Goal: Task Accomplishment & Management: Manage account settings

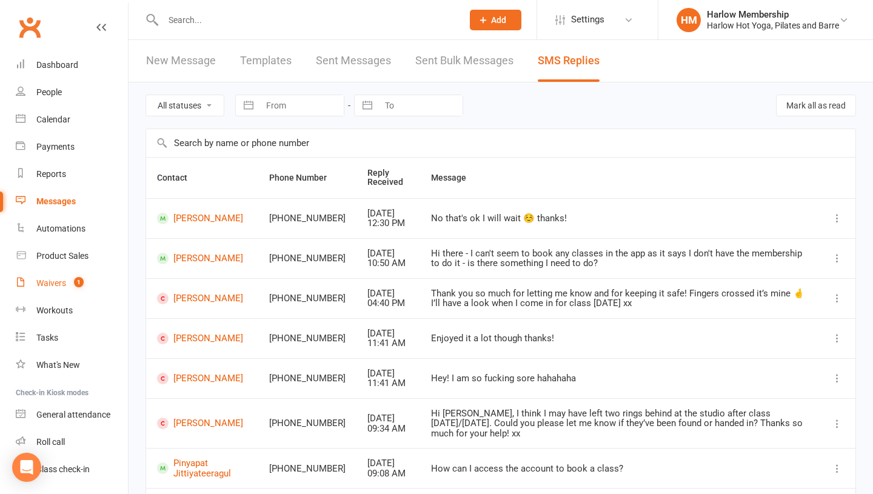
click at [46, 281] on div "Waivers" at bounding box center [51, 283] width 30 height 10
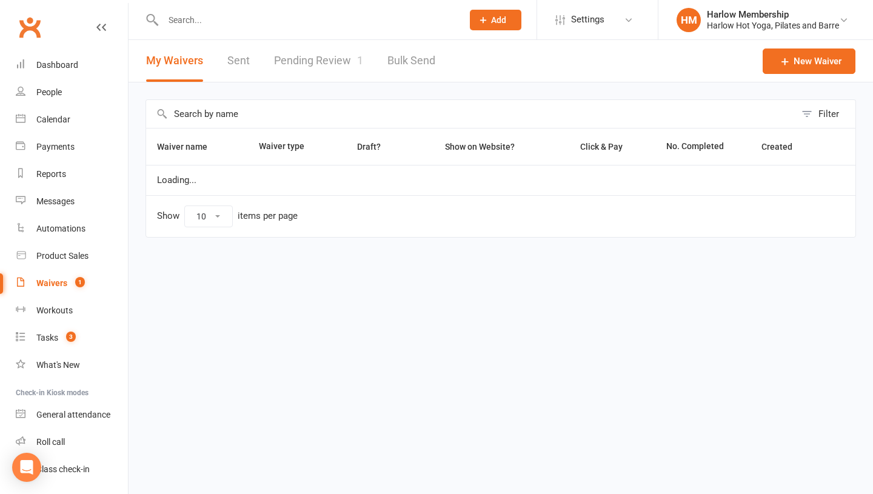
select select "100"
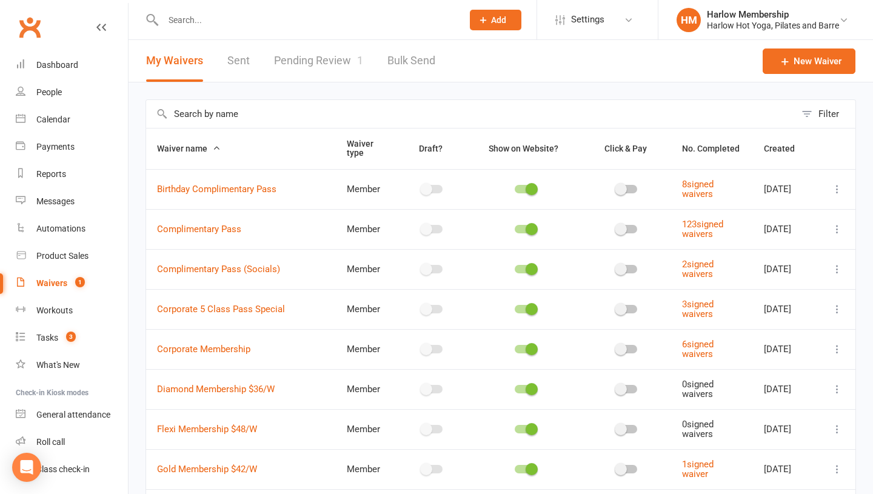
click at [338, 58] on link "Pending Review 1" at bounding box center [318, 61] width 89 height 42
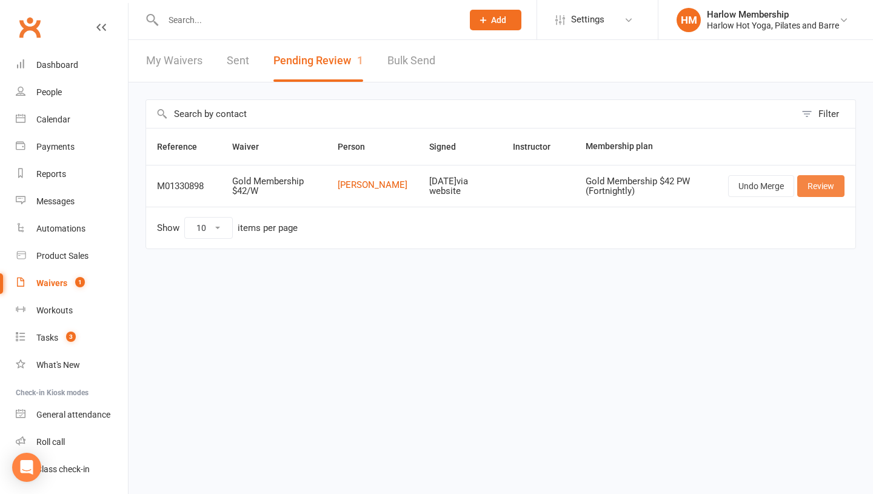
click at [815, 189] on link "Review" at bounding box center [821, 186] width 47 height 22
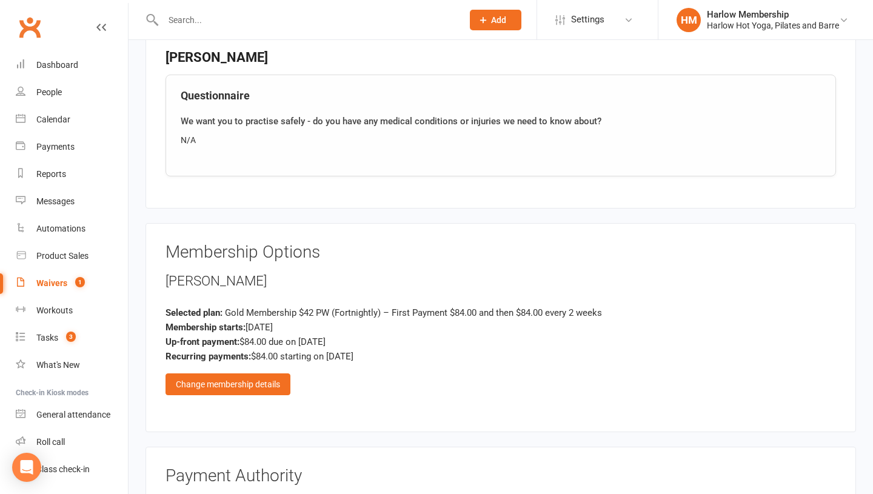
scroll to position [555, 0]
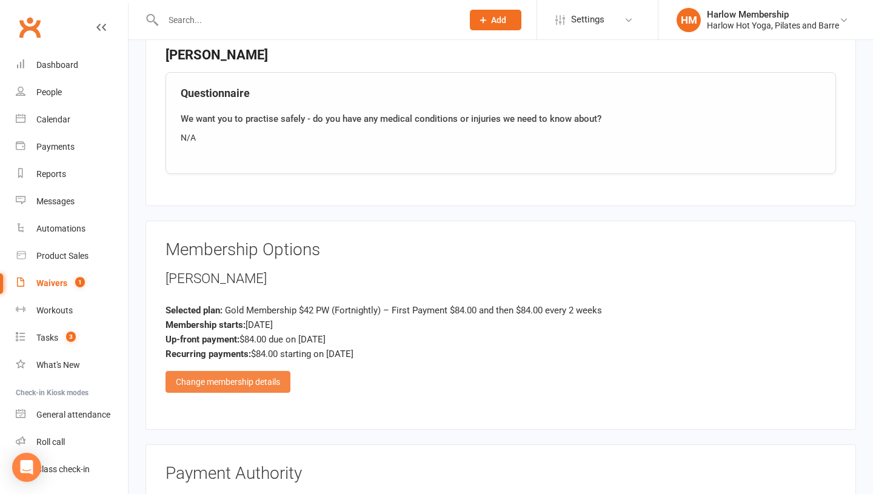
click at [234, 372] on div "Change membership details" at bounding box center [228, 382] width 125 height 22
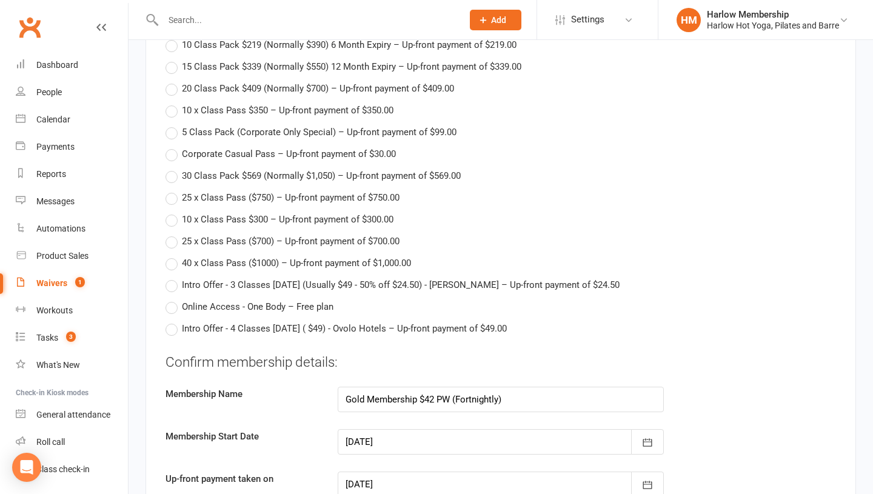
scroll to position [1653, 0]
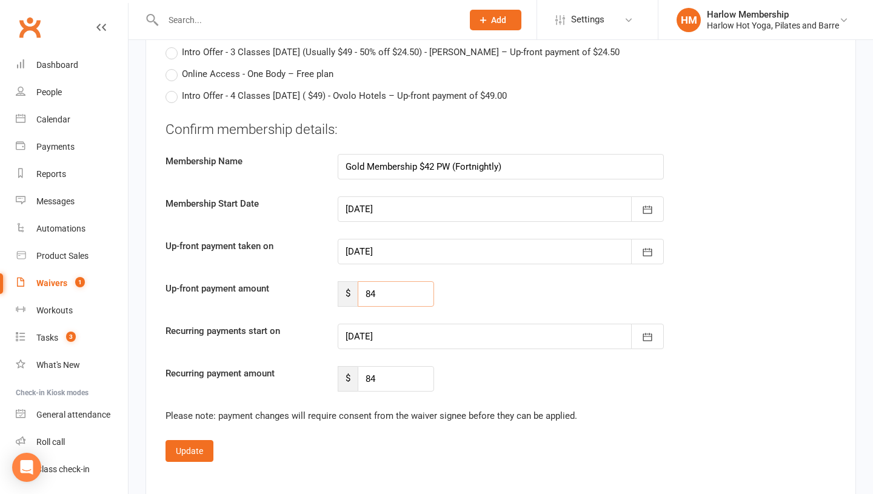
drag, startPoint x: 387, startPoint y: 295, endPoint x: 358, endPoint y: 294, distance: 28.6
click at [358, 294] on input "84" at bounding box center [396, 293] width 76 height 25
type input "80"
drag, startPoint x: 387, startPoint y: 383, endPoint x: 366, endPoint y: 379, distance: 21.1
click at [366, 379] on input "84" at bounding box center [396, 378] width 76 height 25
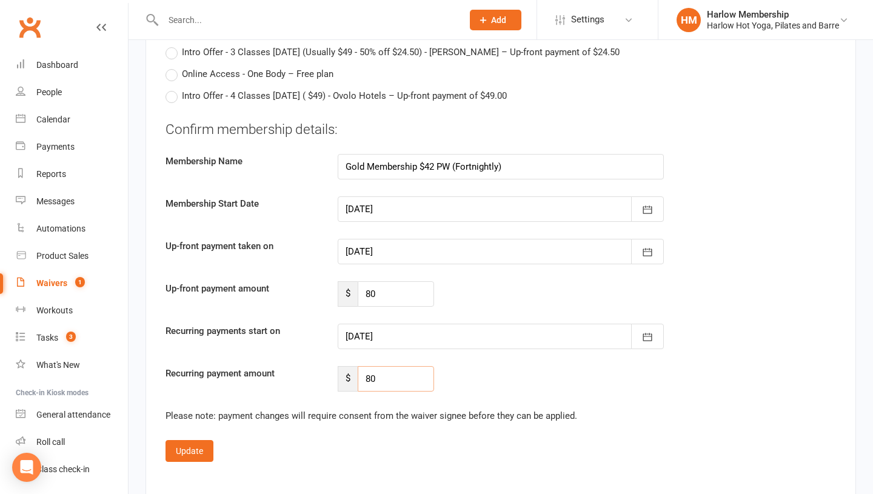
type input "80"
click at [359, 197] on div at bounding box center [501, 209] width 326 height 25
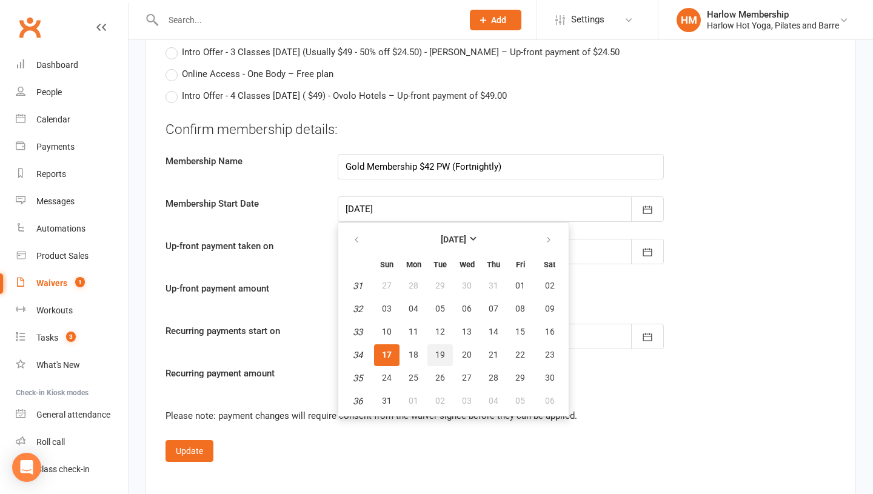
click at [428, 352] on button "19" at bounding box center [440, 356] width 25 height 22
type input "19 Aug 2025"
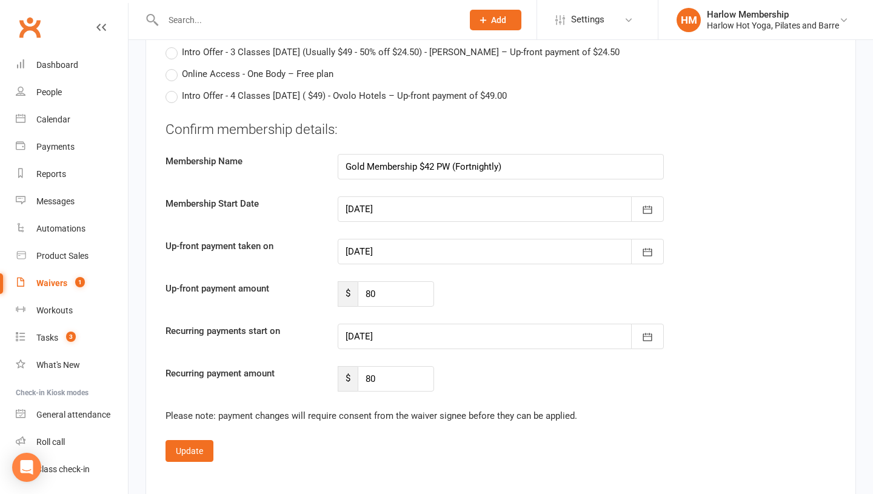
type input "19 Aug 2025"
type input "02 Sep 2025"
click at [410, 210] on div at bounding box center [501, 209] width 326 height 25
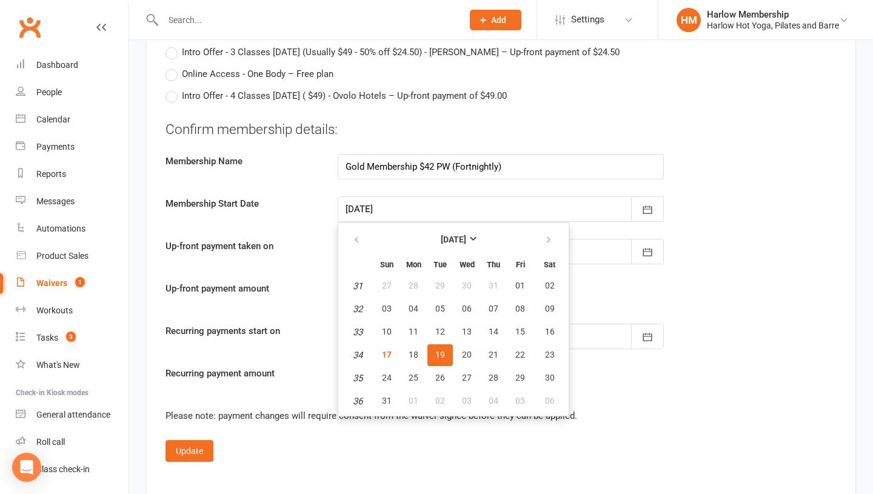
click at [439, 354] on span "19" at bounding box center [441, 355] width 10 height 10
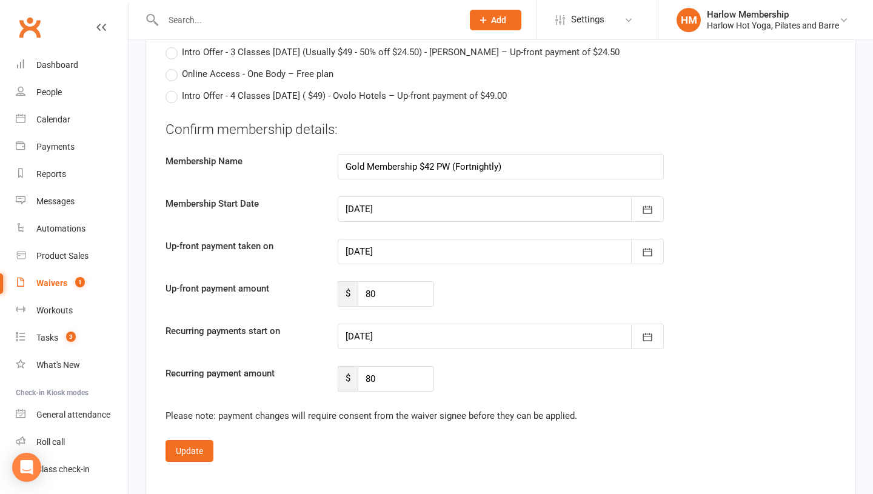
click at [428, 258] on div at bounding box center [501, 251] width 326 height 25
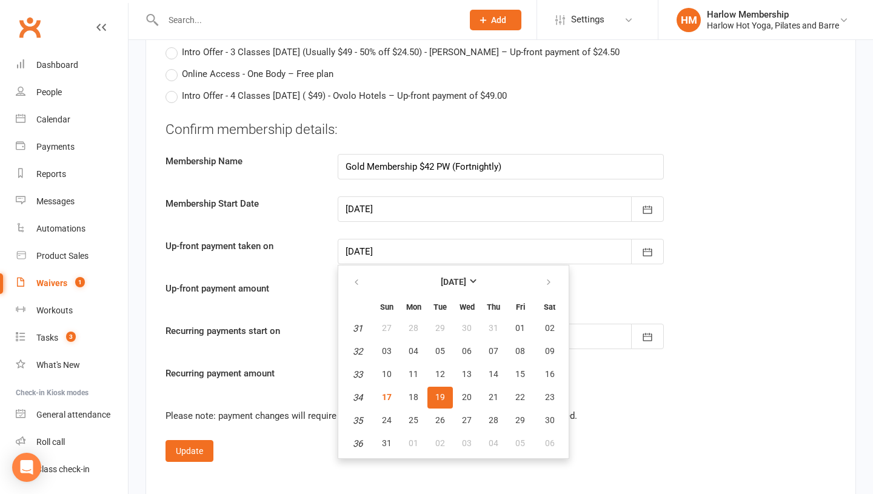
click at [428, 258] on div at bounding box center [501, 251] width 326 height 25
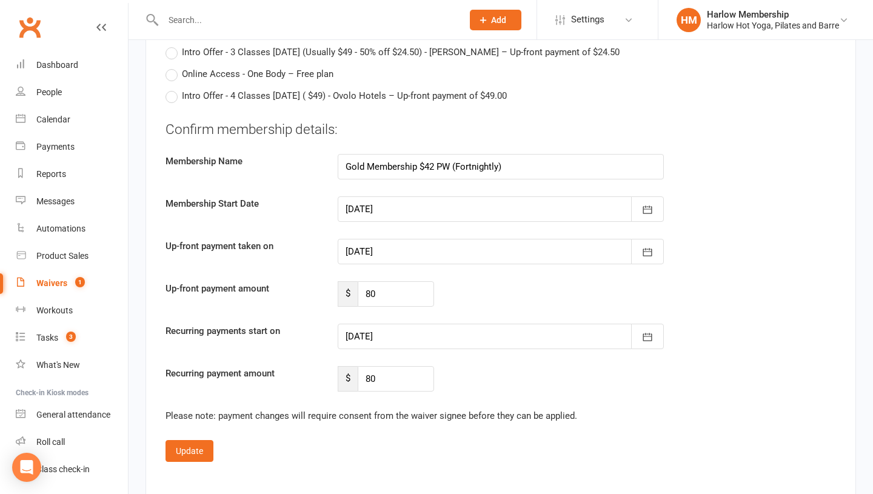
click at [385, 217] on div at bounding box center [501, 209] width 326 height 25
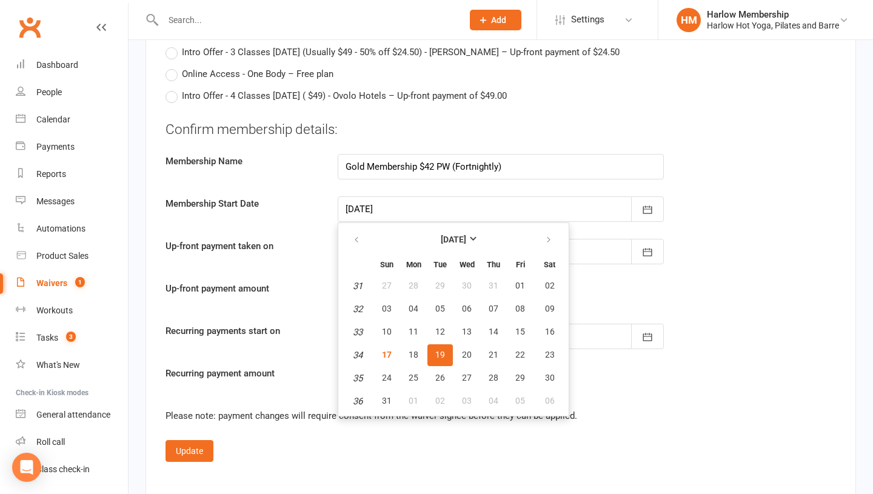
click at [383, 216] on div at bounding box center [501, 209] width 326 height 25
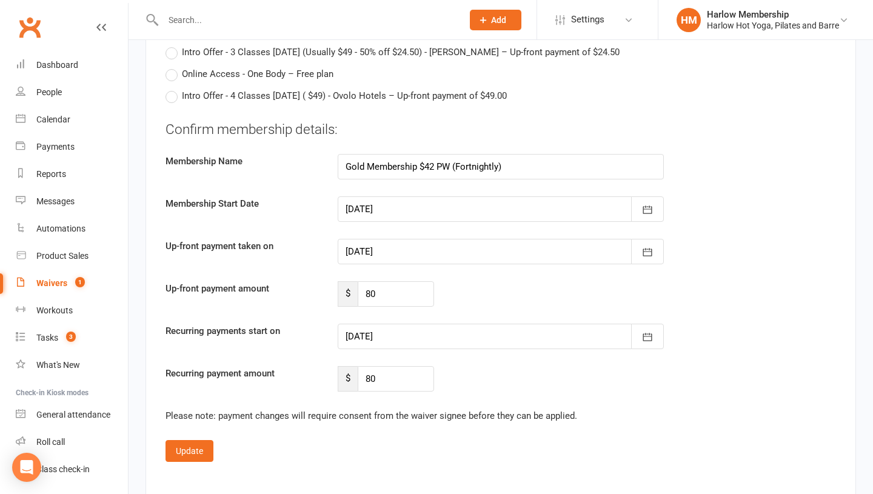
click at [383, 216] on div at bounding box center [501, 209] width 326 height 25
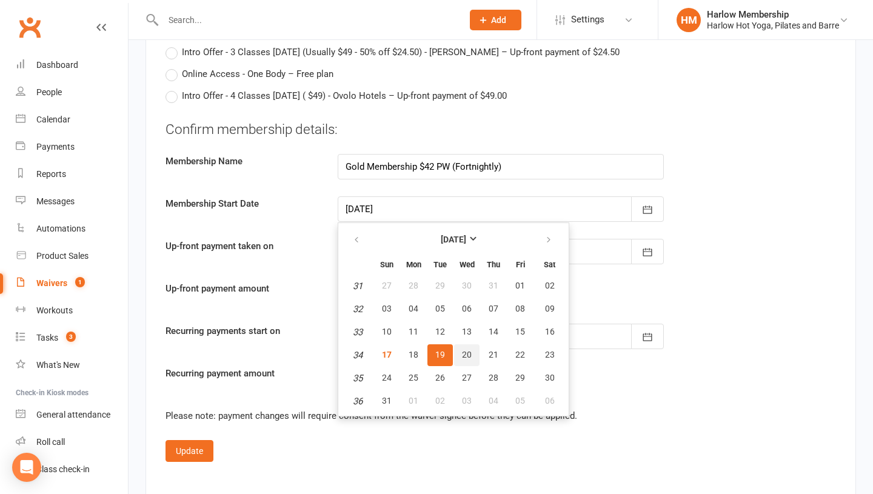
click at [468, 356] on span "20" at bounding box center [467, 355] width 10 height 10
type input "20 Aug 2025"
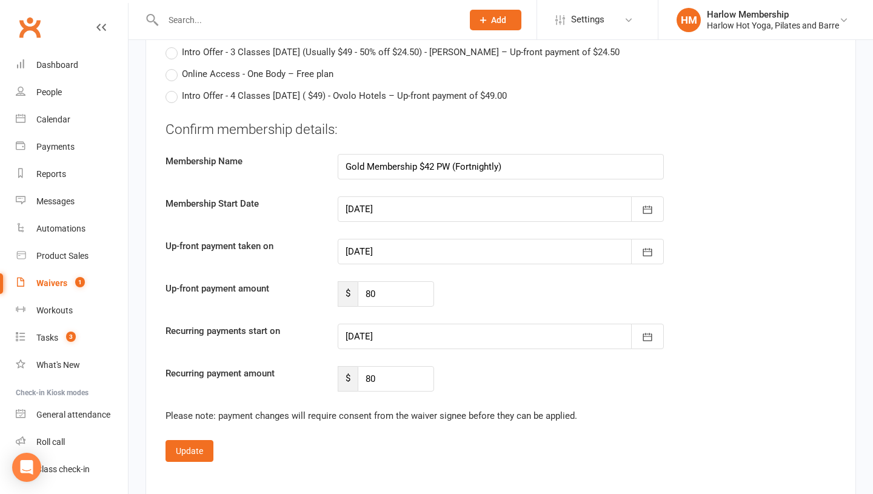
type input "20 Aug 2025"
type input "03 Sep 2025"
click at [175, 445] on button "Update" at bounding box center [190, 451] width 48 height 22
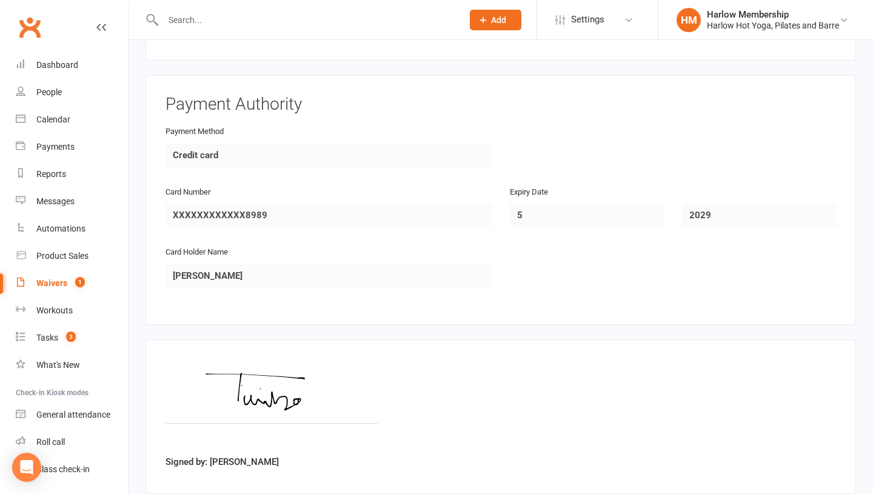
scroll to position [999, 0]
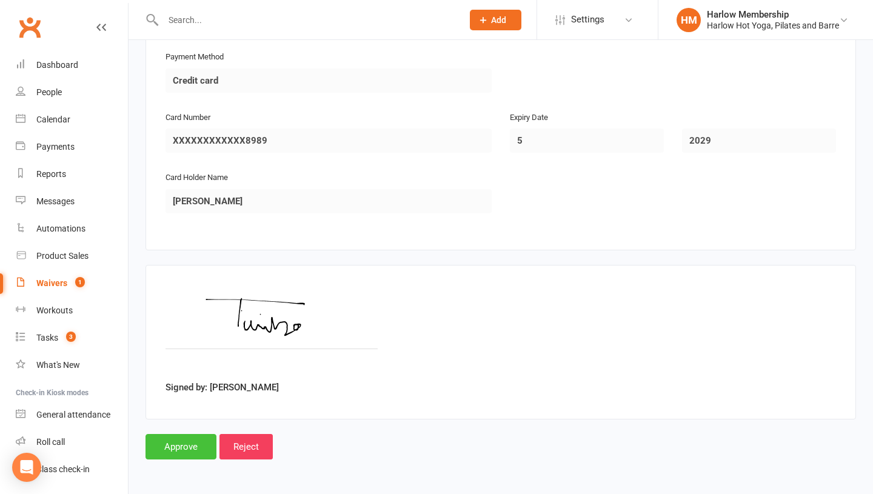
click at [180, 452] on input "Approve" at bounding box center [181, 446] width 71 height 25
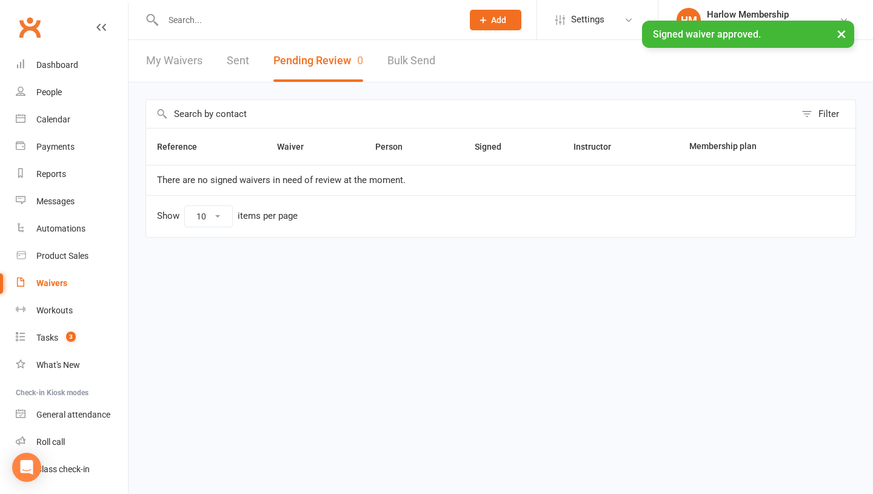
click at [234, 61] on link "Sent" at bounding box center [238, 61] width 22 height 42
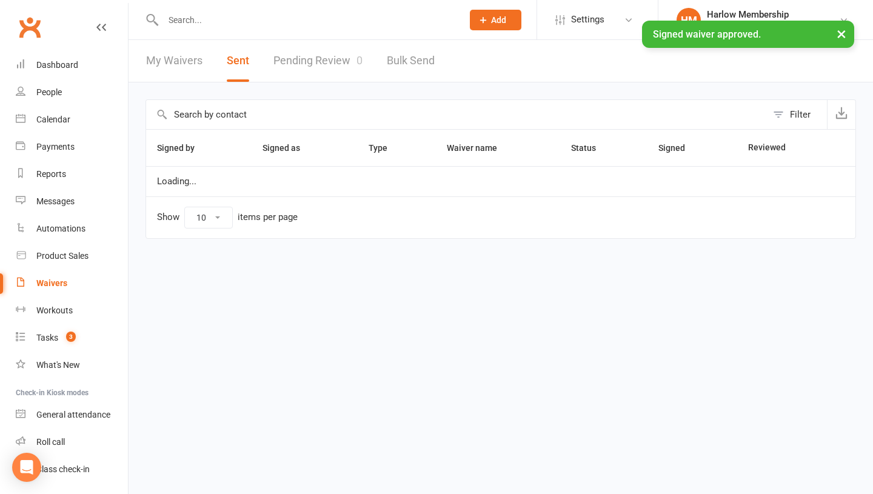
select select "100"
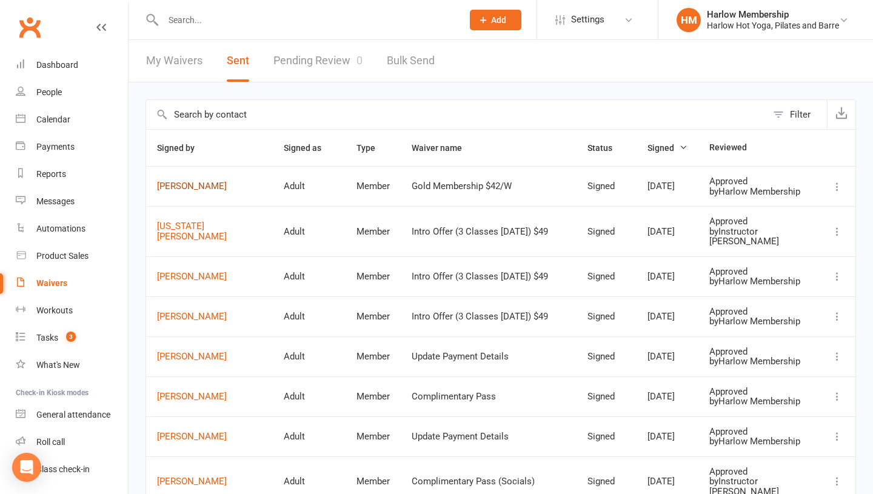
click at [175, 192] on link "Timitayo Ajetunmobi" at bounding box center [209, 186] width 105 height 10
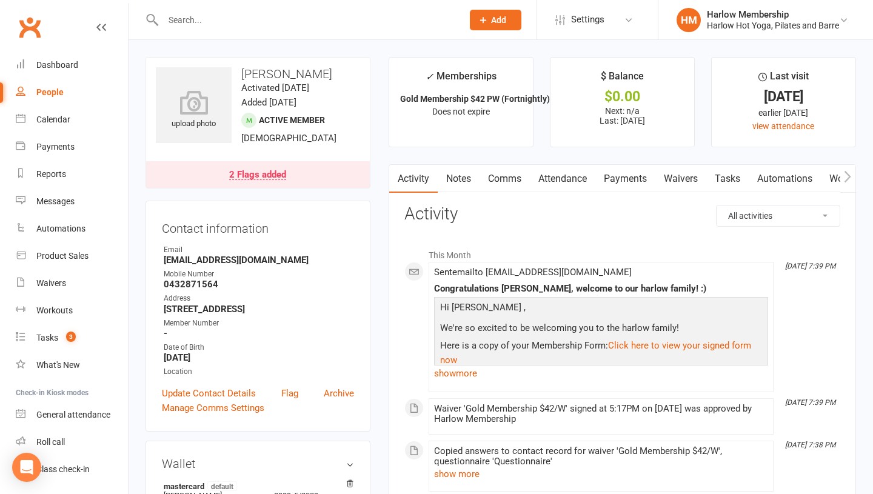
click at [624, 172] on link "Payments" at bounding box center [626, 179] width 60 height 28
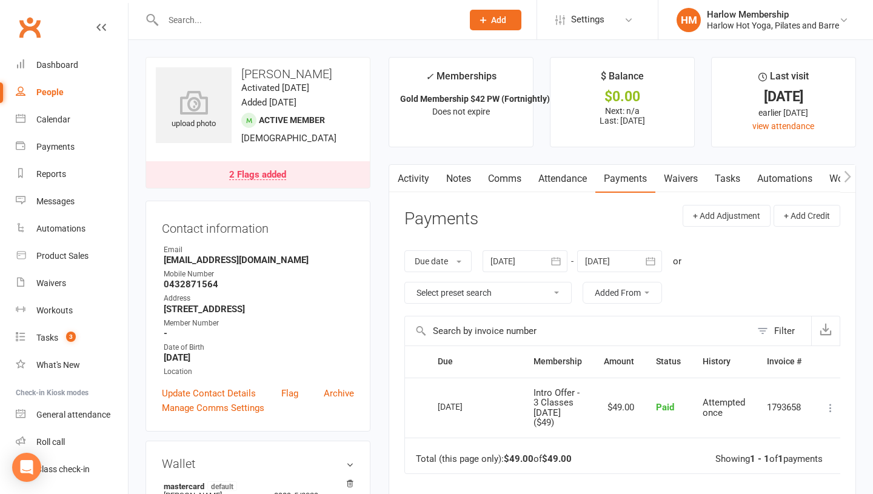
scroll to position [0, 9]
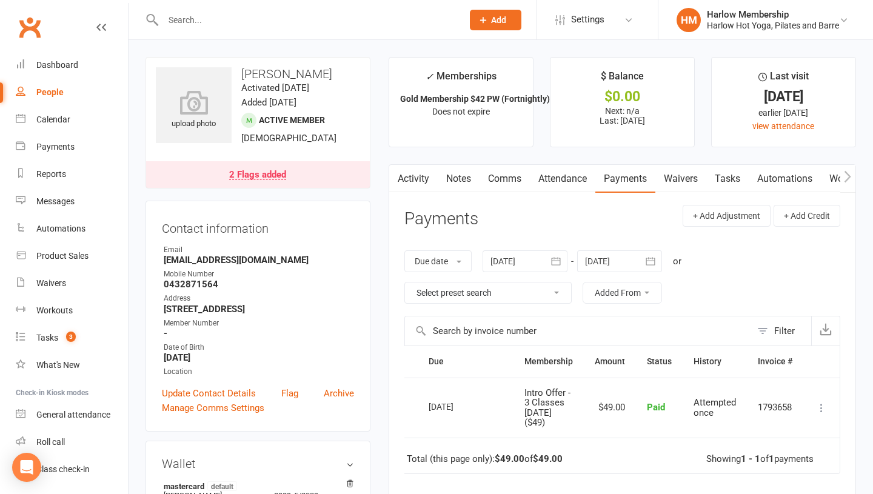
click at [495, 183] on link "Comms" at bounding box center [505, 179] width 50 height 28
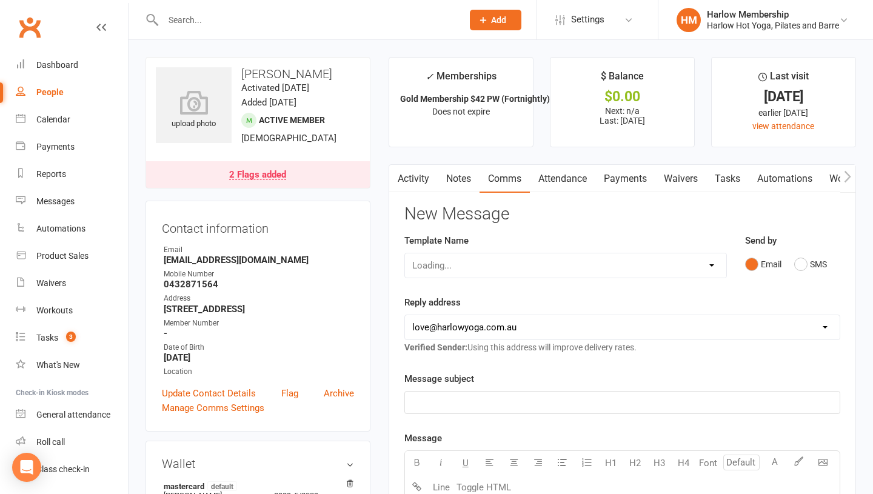
click at [794, 264] on div "Email SMS" at bounding box center [792, 264] width 95 height 23
click at [650, 273] on button "SMS" at bounding box center [659, 264] width 33 height 23
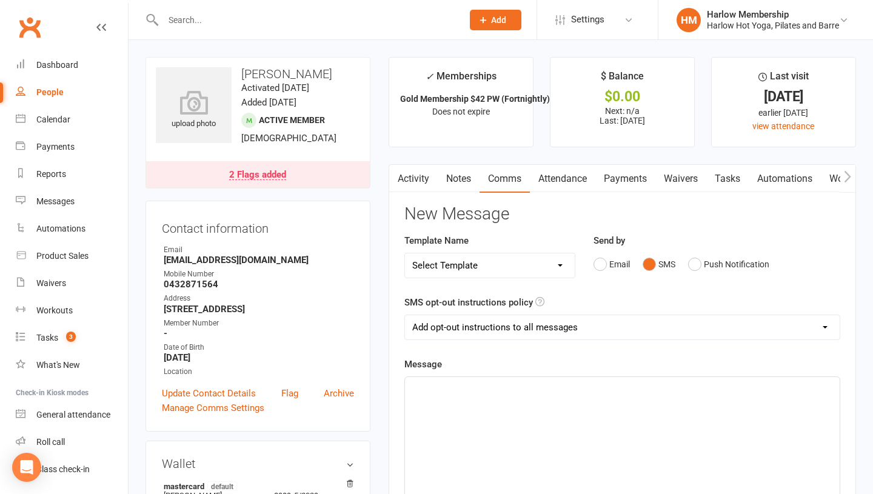
click at [565, 456] on div "﻿" at bounding box center [622, 468] width 435 height 182
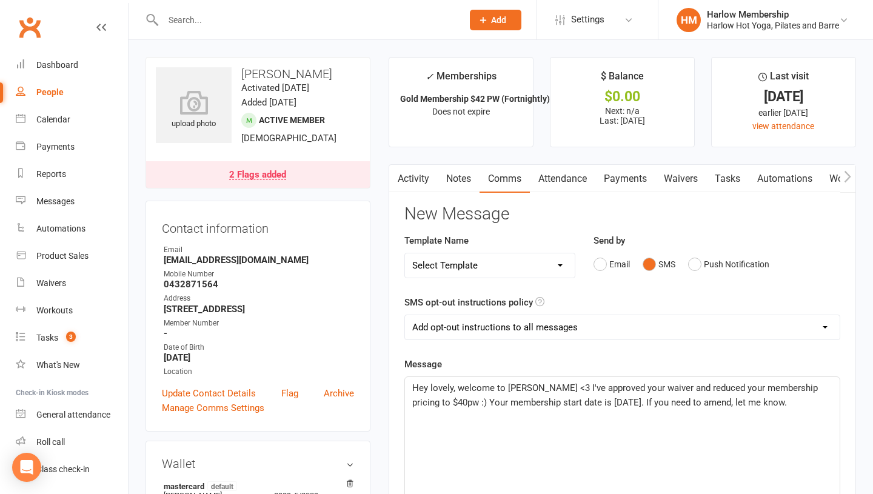
click at [781, 405] on p "Hey lovely, welcome to Harlow <3 I've approved your waiver and reduced your mem…" at bounding box center [622, 395] width 420 height 29
click at [412, 416] on span "Hey lovely, welcome to Harlow <3 I've approved your waiver and reduced your mem…" at bounding box center [618, 403] width 413 height 40
click at [571, 412] on p "Hey lovely, welcome to Harlow <3 I've approved your waiver and reduced your mem…" at bounding box center [622, 403] width 420 height 44
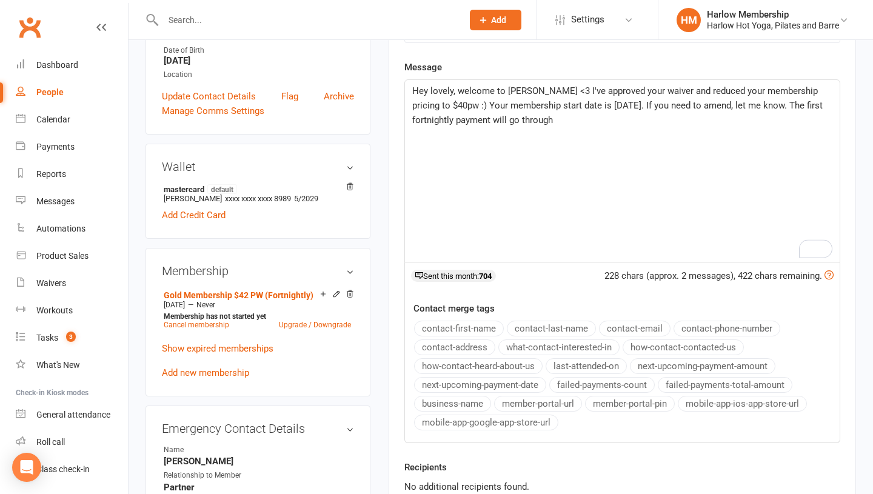
scroll to position [280, 0]
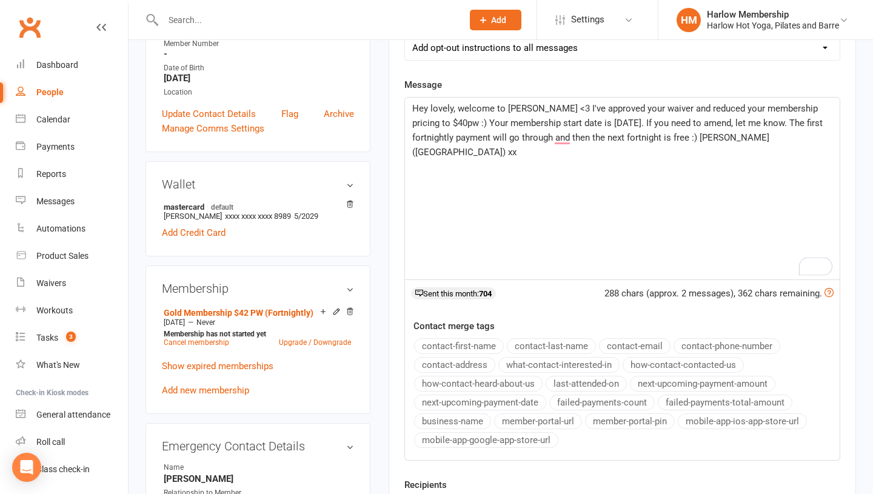
click at [451, 107] on span "Hey lovely, welcome to Harlow <3 I've approved your waiver and reduced your mem…" at bounding box center [618, 130] width 413 height 55
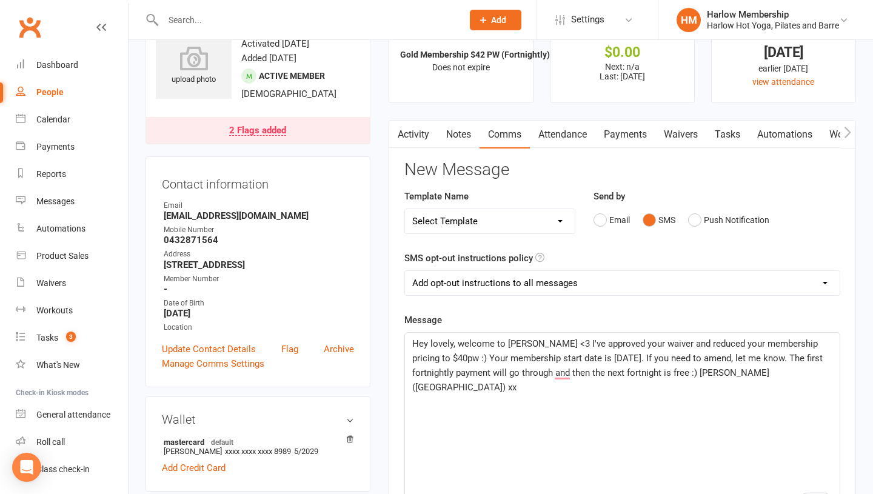
scroll to position [0, 0]
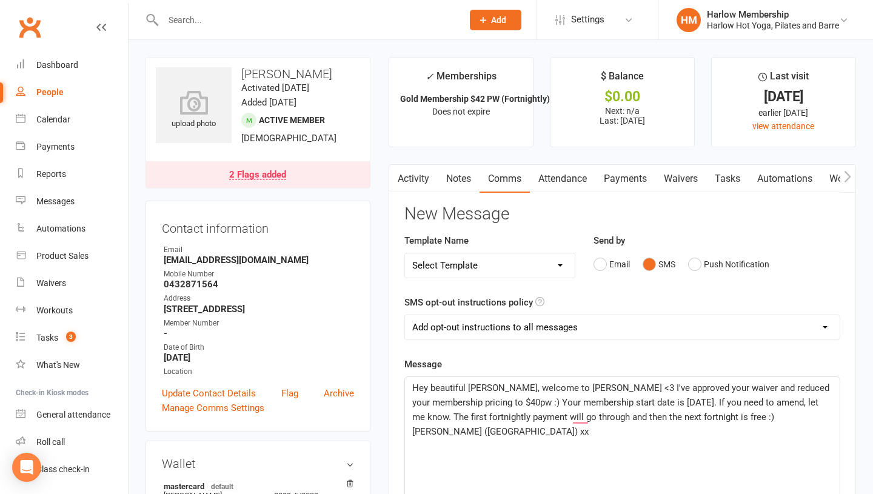
click at [557, 388] on span "Hey beautiful Timitayo, welcome to Harlow <3 I've approved your waiver and redu…" at bounding box center [622, 410] width 420 height 55
click at [603, 386] on span "Hey beautiful Timitayo, welcome to the Harlow <3 I've approved your waiver and …" at bounding box center [623, 410] width 422 height 55
click at [642, 391] on span "Hey beautiful Timitayo, welcome to the Harlow family <3 I've approved your waiv…" at bounding box center [623, 410] width 422 height 55
click at [636, 422] on span "Hey beautiful Timitayo, welcome to the Harlow family <3 So exciting! I've appro…" at bounding box center [622, 410] width 420 height 55
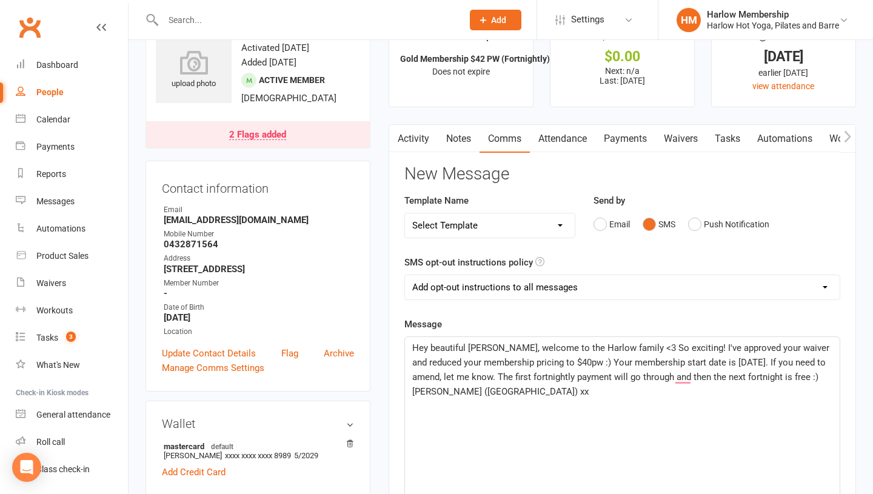
scroll to position [41, 0]
click at [766, 362] on span "Hey beautiful Timitayo, welcome to the Harlow family <3 So exciting! I've appro…" at bounding box center [622, 369] width 420 height 55
click at [579, 383] on p "Hey beautiful Timitayo, welcome to the Harlow family <3 So exciting! I've appro…" at bounding box center [622, 369] width 420 height 58
click at [725, 399] on div "Hey beautiful Timitayo, welcome to the Harlow family <3 So exciting! I've appro…" at bounding box center [622, 428] width 435 height 182
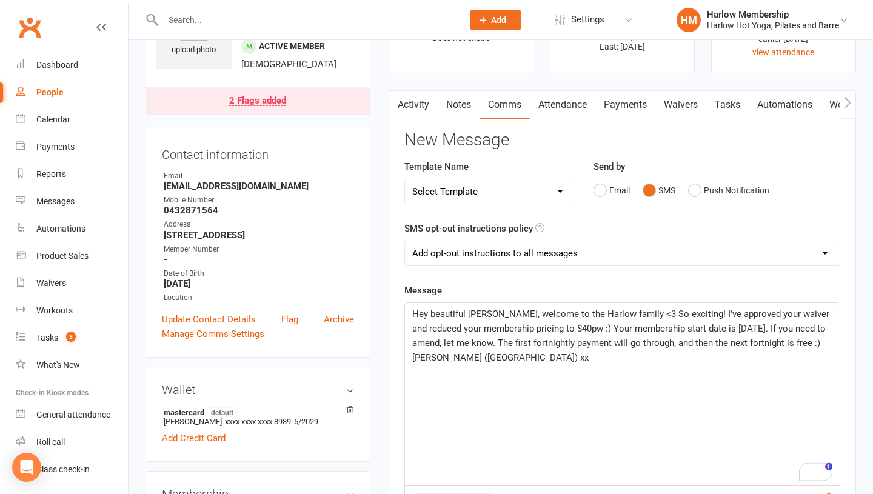
click at [551, 339] on span "Hey beautiful Timitayo, welcome to the Harlow family <3 So exciting! I've appro…" at bounding box center [622, 336] width 420 height 55
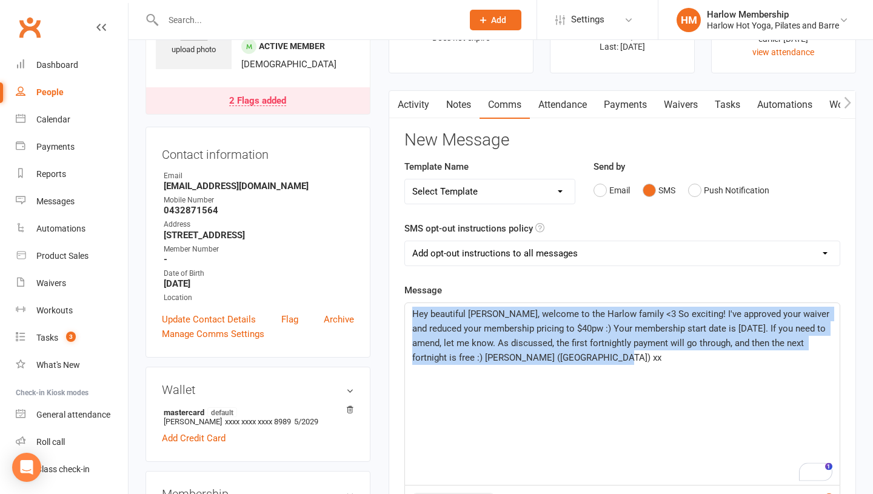
drag, startPoint x: 611, startPoint y: 368, endPoint x: 407, endPoint y: 302, distance: 214.8
click at [407, 302] on div "Message Hey beautiful Timitayo, welcome to the Harlow family <3 So exciting! I'…" at bounding box center [623, 474] width 436 height 383
copy span "Hey beautiful Timitayo, welcome to the Harlow family <3 So exciting! I've appro…"
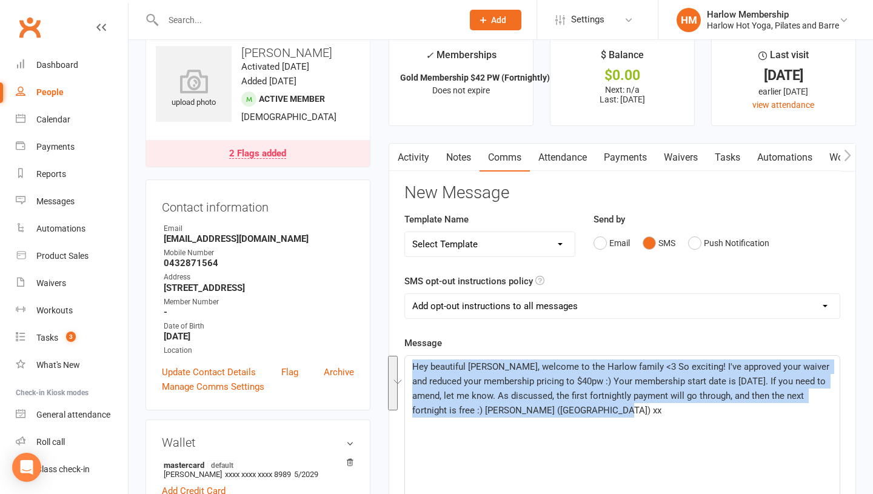
scroll to position [12, 0]
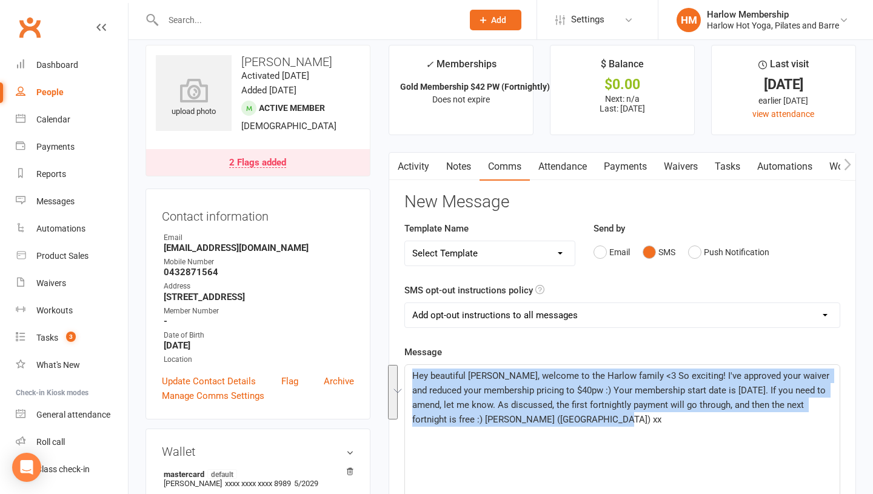
click at [543, 413] on p "Hey beautiful Timitayo, welcome to the Harlow family <3 So exciting! I've appro…" at bounding box center [622, 398] width 420 height 58
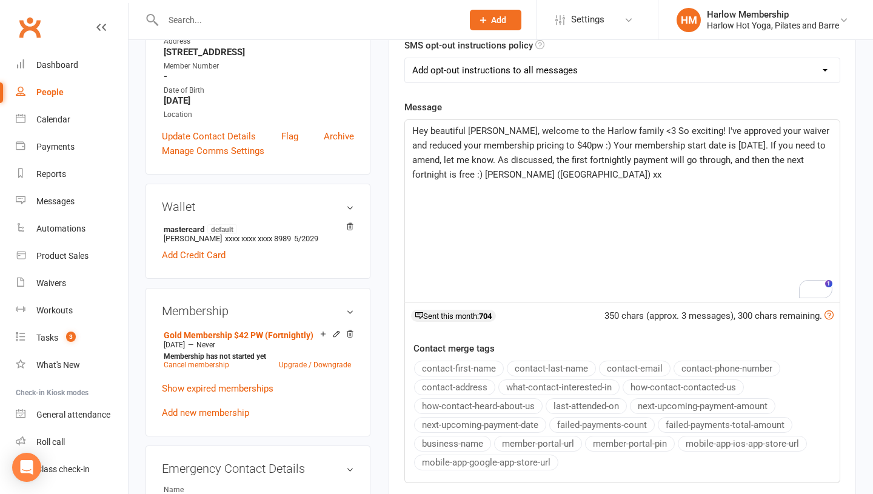
scroll to position [258, 0]
click at [830, 285] on div "1" at bounding box center [829, 283] width 8 height 8
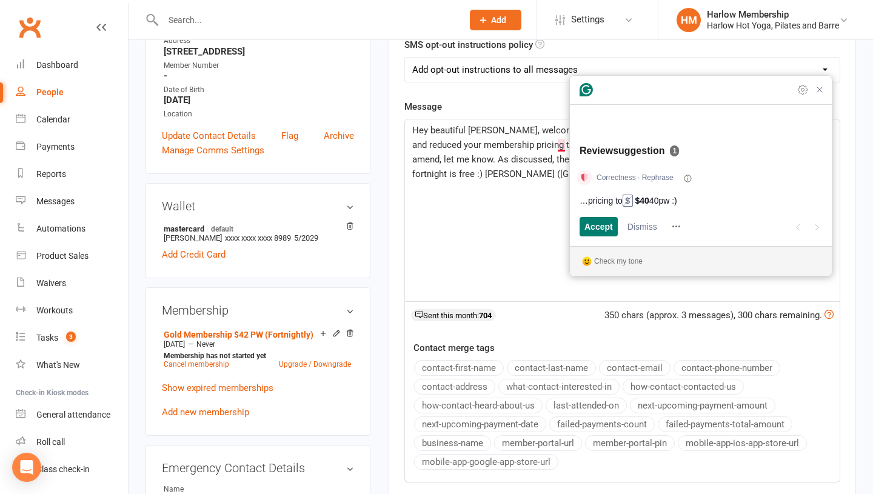
click at [624, 221] on div "Accept Dismiss" at bounding box center [636, 226] width 112 height 19
click at [642, 226] on span "Dismiss" at bounding box center [643, 226] width 30 height 13
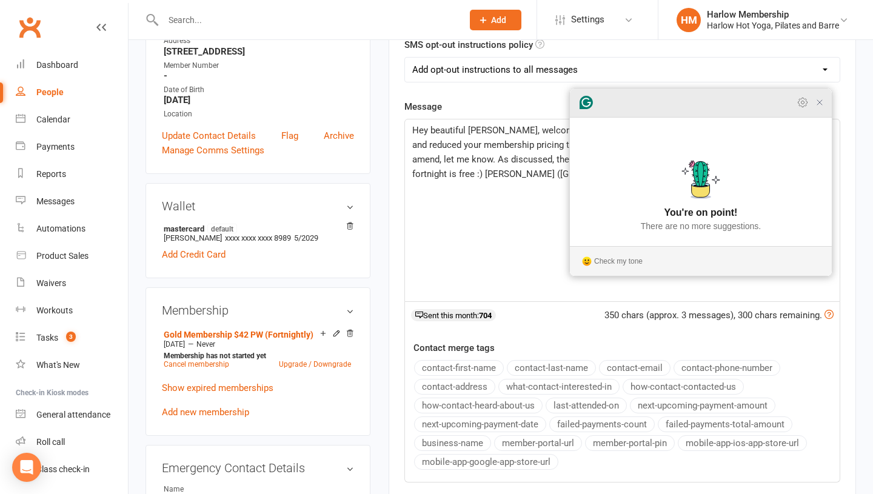
click at [827, 118] on div at bounding box center [701, 103] width 262 height 29
click at [823, 110] on icon "Close Grammarly Assistant" at bounding box center [820, 102] width 15 height 15
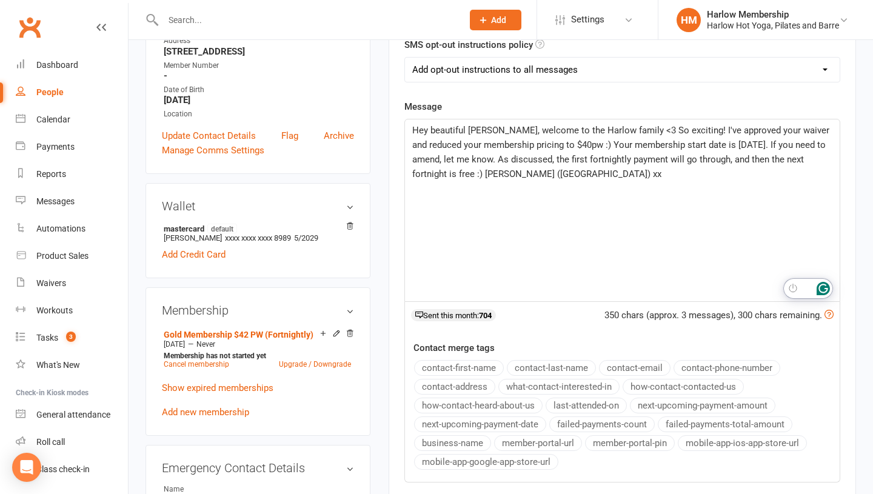
click at [631, 207] on div "Hey beautiful Timitayo, welcome to the Harlow family <3 So exciting! I've appro…" at bounding box center [622, 210] width 435 height 182
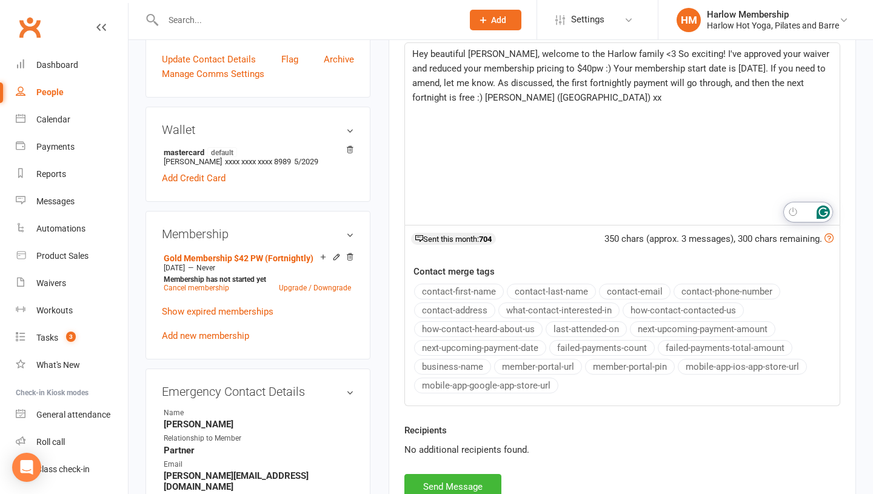
scroll to position [481, 0]
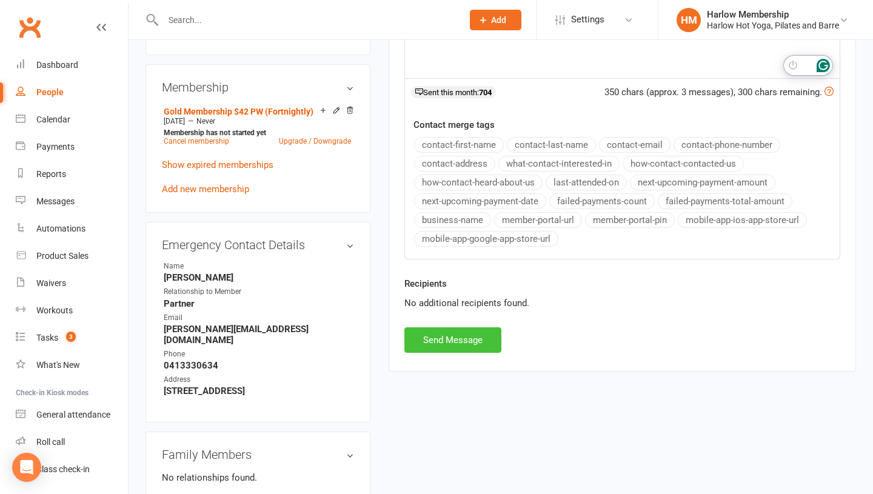
click at [450, 341] on button "Send Message" at bounding box center [453, 340] width 97 height 25
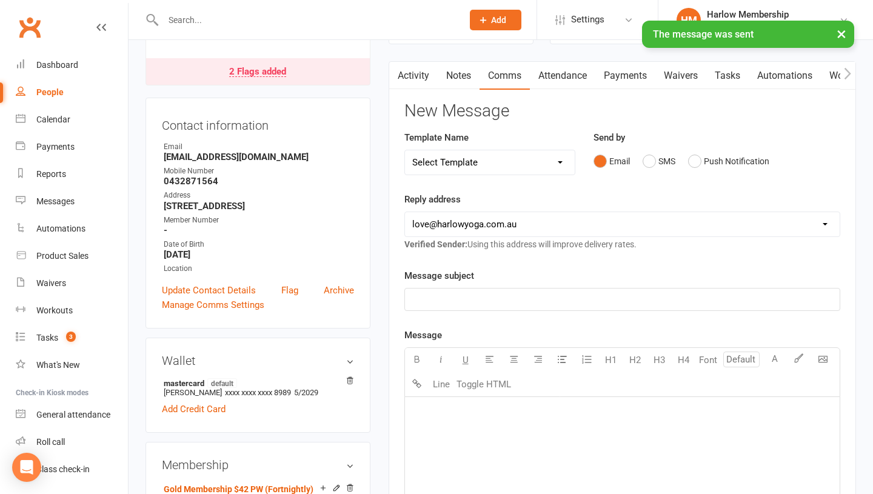
scroll to position [0, 0]
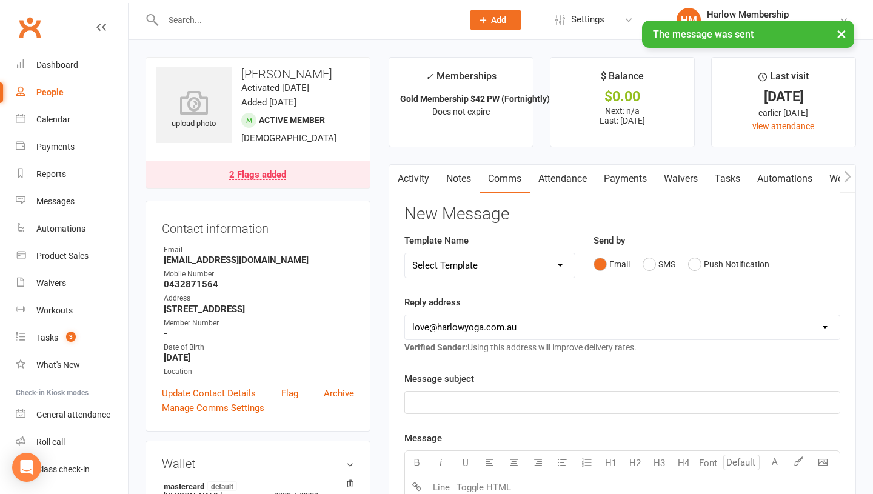
click at [455, 170] on link "Notes" at bounding box center [459, 179] width 42 height 28
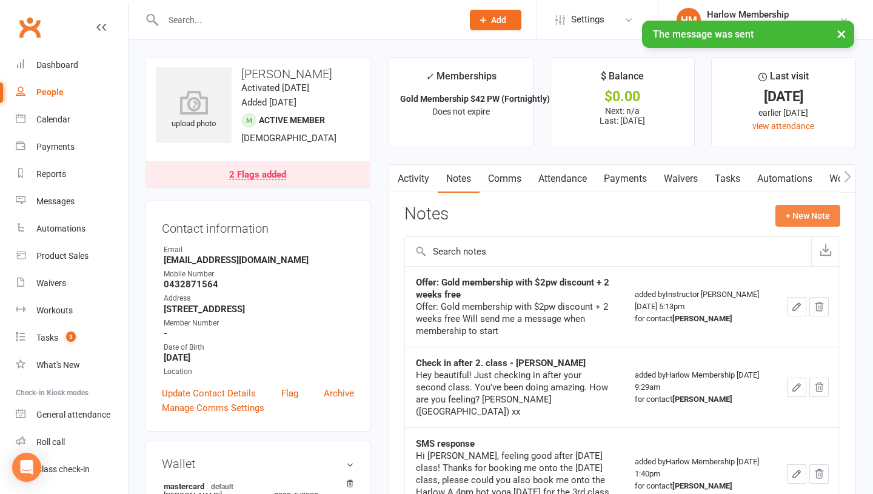
click at [791, 214] on button "+ New Note" at bounding box center [808, 216] width 65 height 22
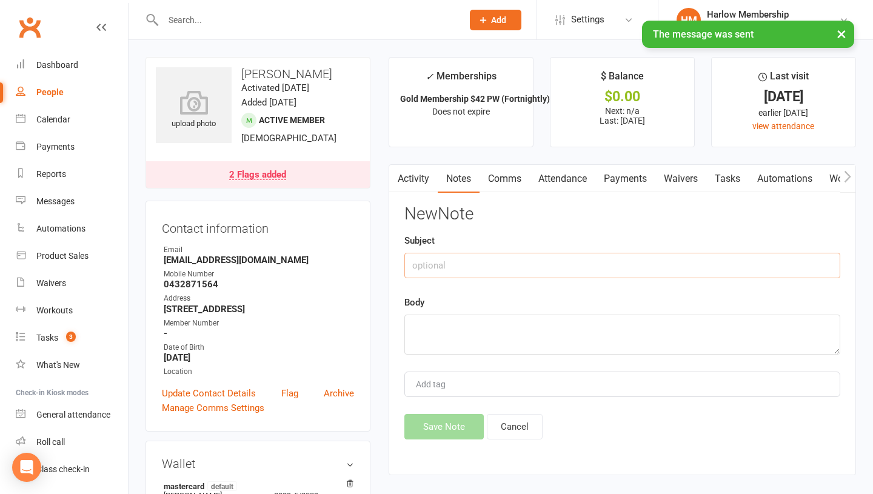
click at [449, 272] on input "text" at bounding box center [623, 265] width 436 height 25
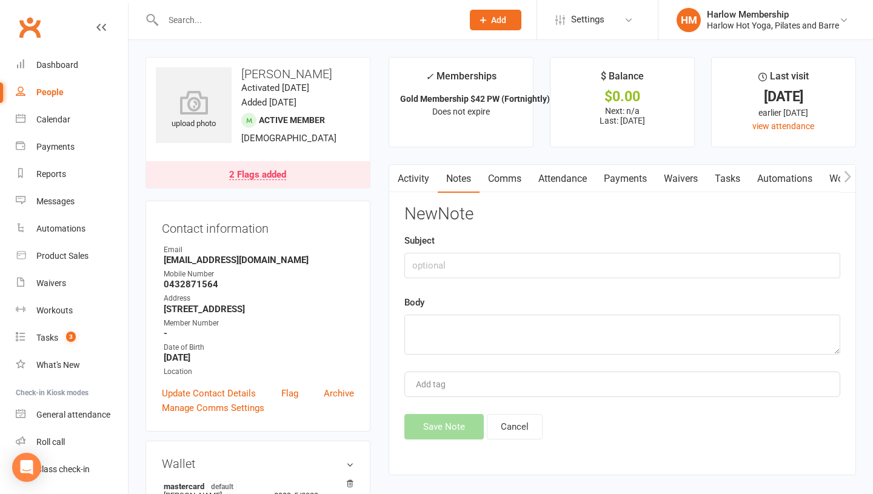
click at [403, 169] on button "button" at bounding box center [396, 178] width 15 height 27
click at [421, 173] on link "Activity" at bounding box center [413, 179] width 49 height 28
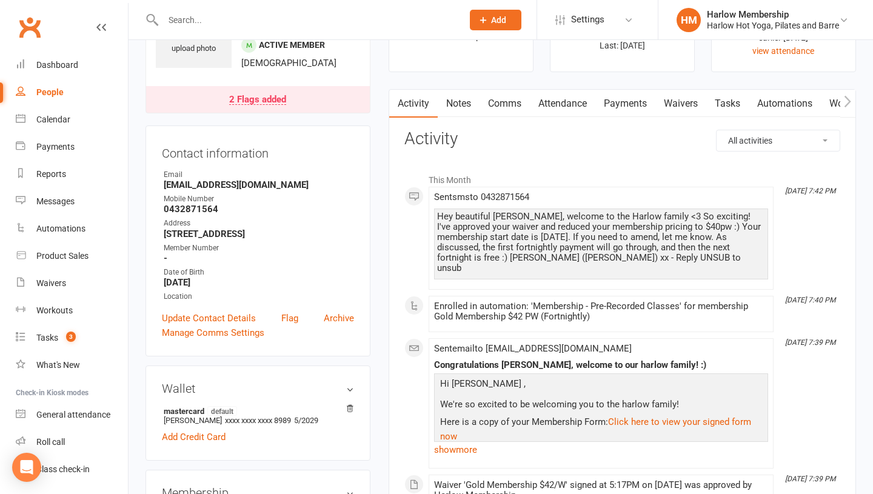
scroll to position [75, 0]
click at [512, 98] on link "Comms" at bounding box center [505, 104] width 50 height 28
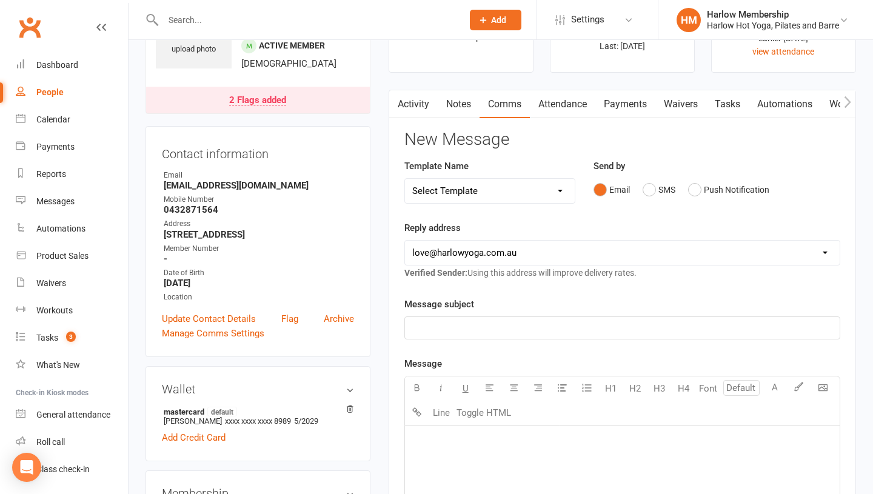
click at [463, 113] on link "Notes" at bounding box center [459, 104] width 42 height 28
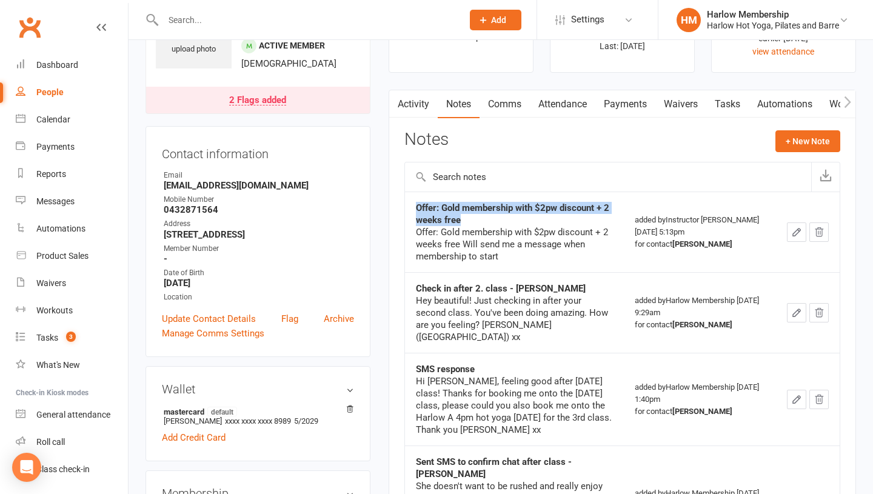
drag, startPoint x: 466, startPoint y: 223, endPoint x: 412, endPoint y: 207, distance: 55.7
click at [412, 207] on td "Offer: Gold membership with $2pw discount + 2 weeks free Offer: Gold membership…" at bounding box center [514, 232] width 219 height 81
copy strong "Offer: Gold membership with $2pw discount + 2 weeks free"
click at [806, 136] on button "+ New Note" at bounding box center [808, 141] width 65 height 22
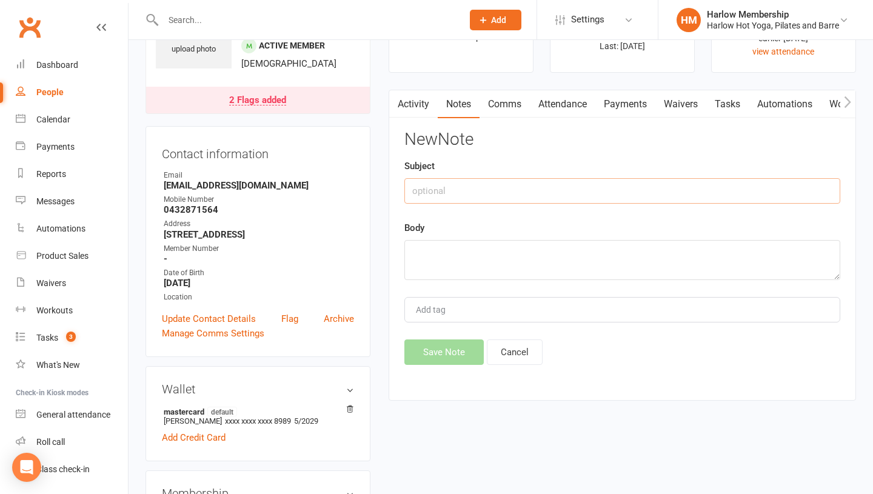
click at [483, 193] on input "text" at bounding box center [623, 190] width 436 height 25
paste input "Offer: Gold membership with $2pw discount + 2 weeks free"
drag, startPoint x: 432, startPoint y: 189, endPoint x: 364, endPoint y: 185, distance: 68.7
click at [534, 197] on input "Purchased: Gold membership with $2pw discount + 2 weeks free" at bounding box center [623, 190] width 436 height 25
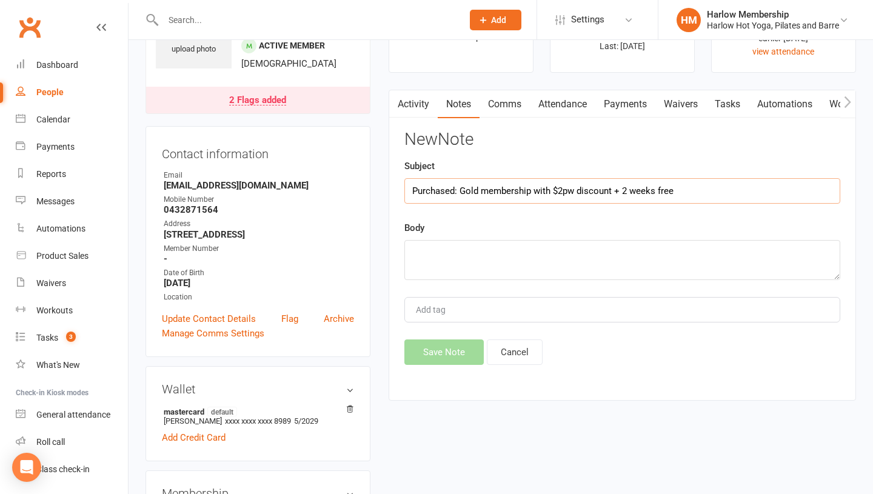
click at [534, 197] on input "Purchased: Gold membership with $2pw discount + 2 weeks free" at bounding box center [623, 190] width 436 height 25
type input "Purchased: Gold membership with $2pw discount + 2 weeks free"
click at [509, 260] on textarea at bounding box center [623, 260] width 436 height 40
paste textarea "Purchased: Gold membership with $2pw discount + 2 weeks free"
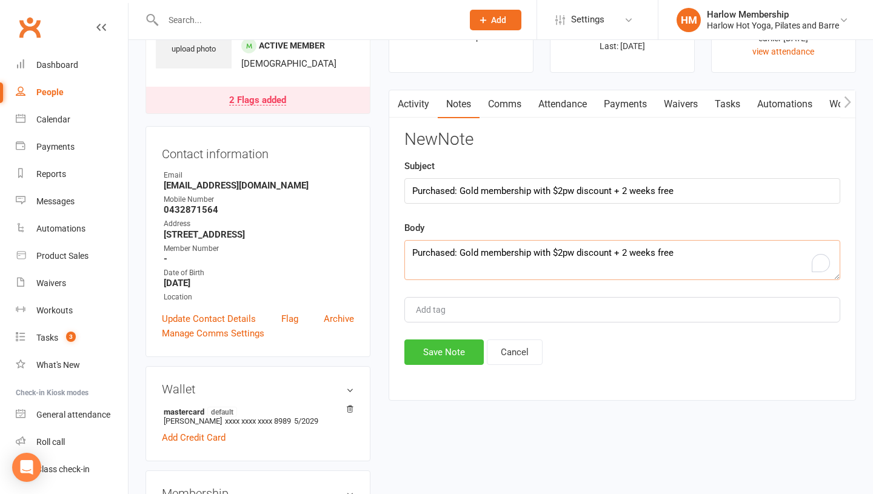
type textarea "Purchased: Gold membership with $2pw discount + 2 weeks free"
click at [454, 351] on button "Save Note" at bounding box center [444, 352] width 79 height 25
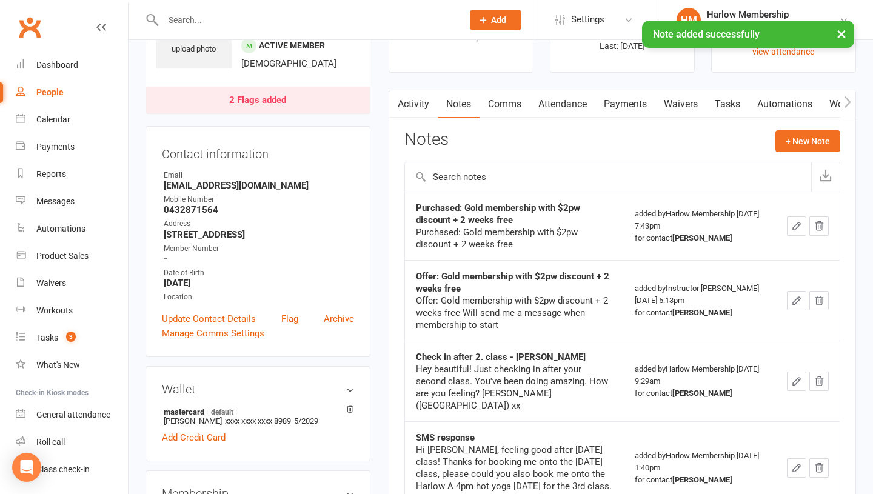
click at [626, 105] on link "Payments" at bounding box center [626, 104] width 60 height 28
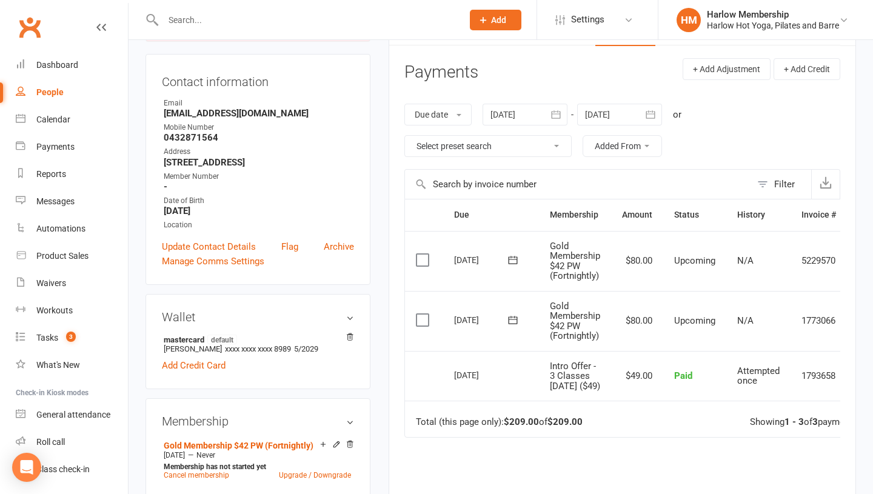
scroll to position [0, 45]
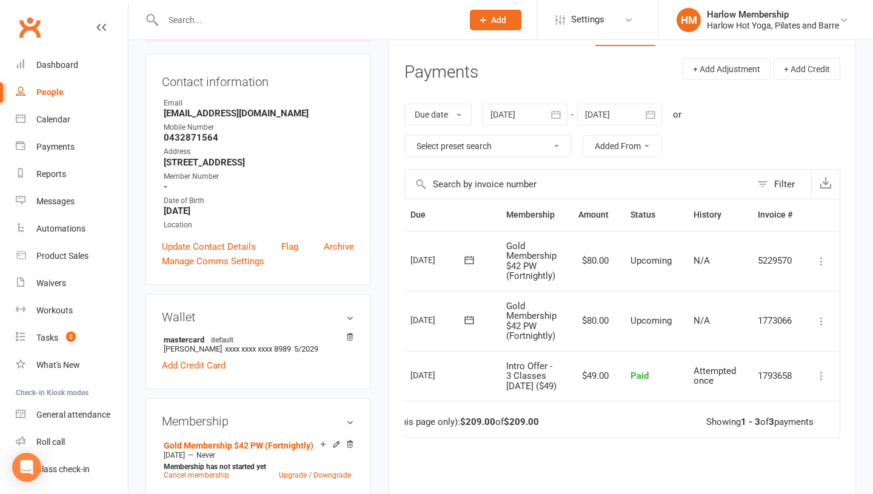
click at [822, 262] on icon at bounding box center [822, 261] width 12 height 12
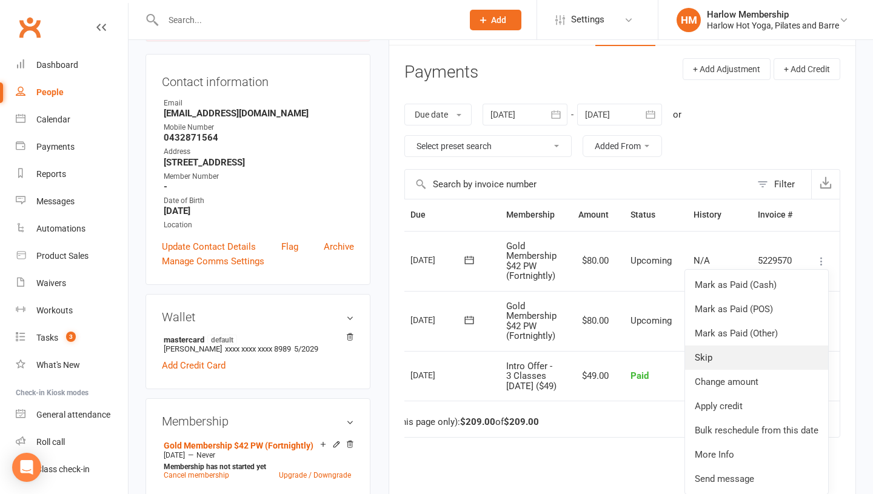
click at [737, 360] on link "Skip" at bounding box center [756, 358] width 143 height 24
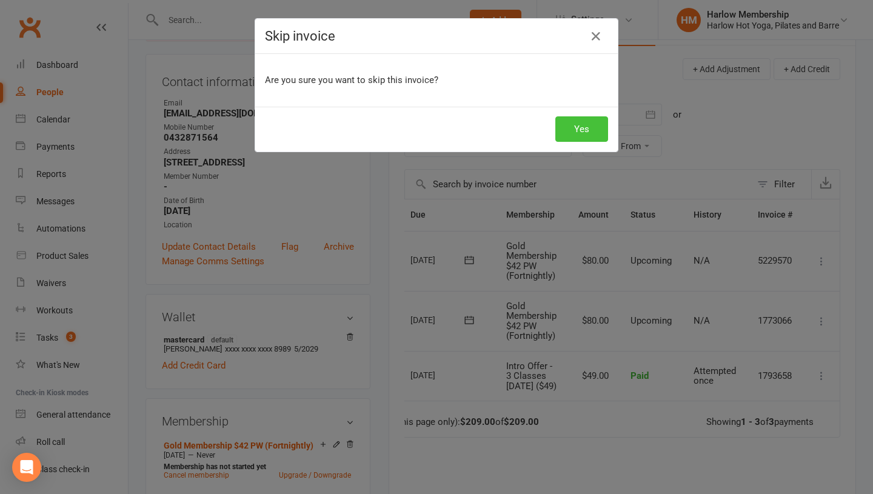
click at [574, 121] on button "Yes" at bounding box center [582, 128] width 53 height 25
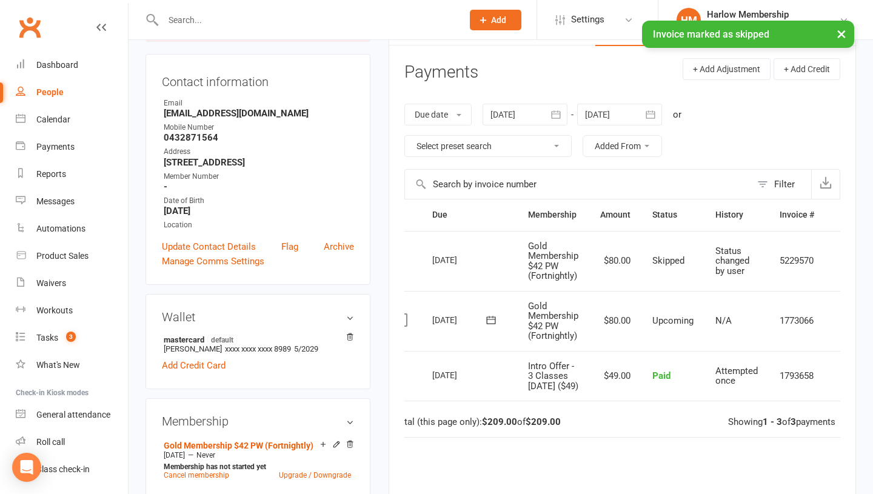
scroll to position [0, 20]
click at [620, 115] on div at bounding box center [619, 115] width 85 height 22
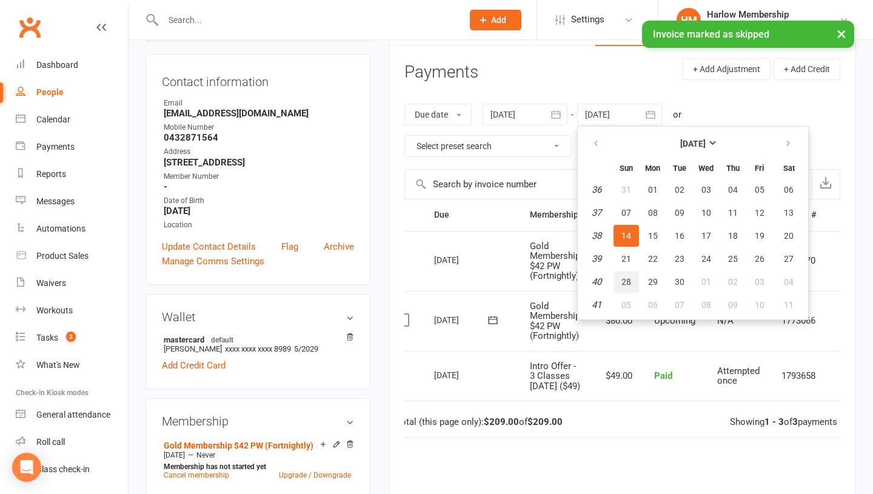
click at [621, 283] on button "28" at bounding box center [626, 282] width 25 height 22
type input "28 Sep 2025"
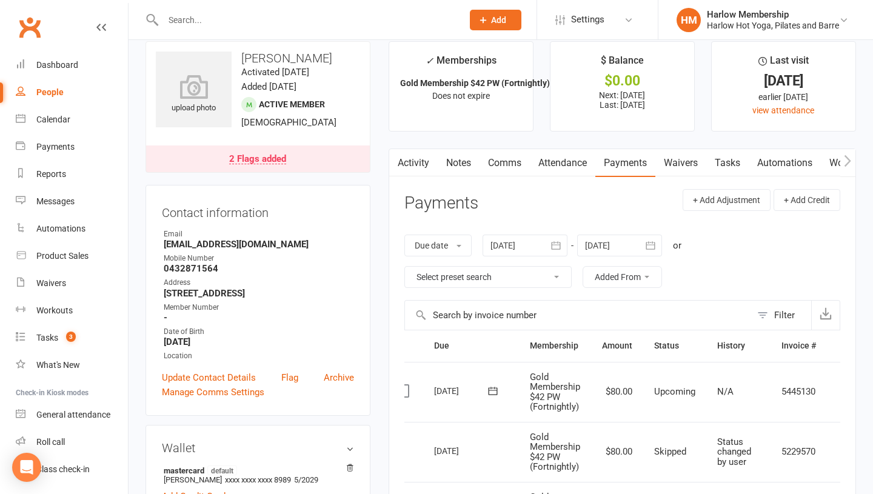
scroll to position [0, 0]
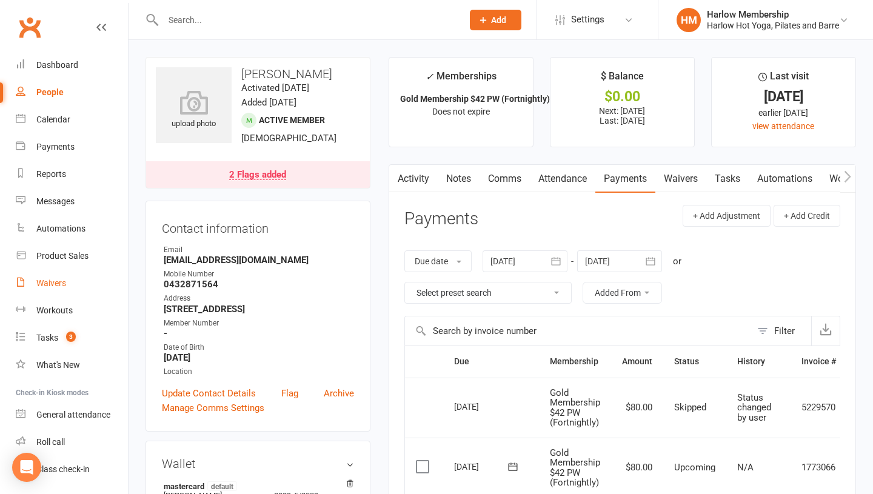
click at [46, 283] on div "Waivers" at bounding box center [51, 283] width 30 height 10
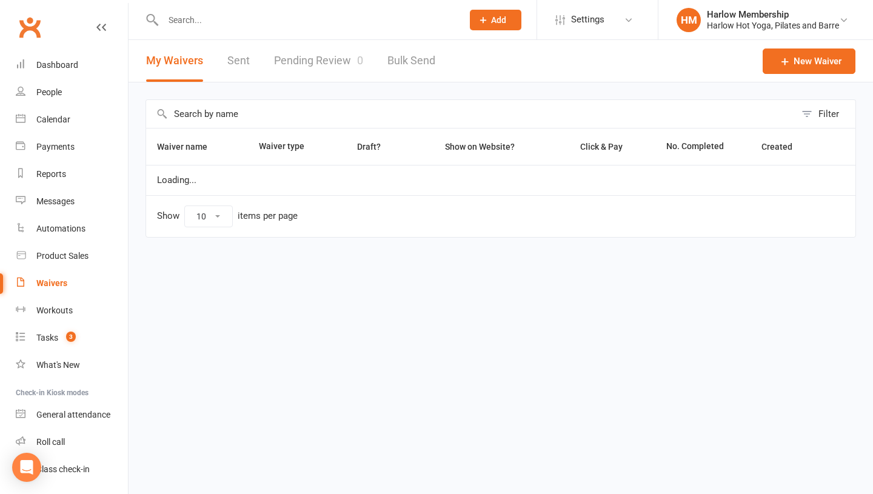
select select "100"
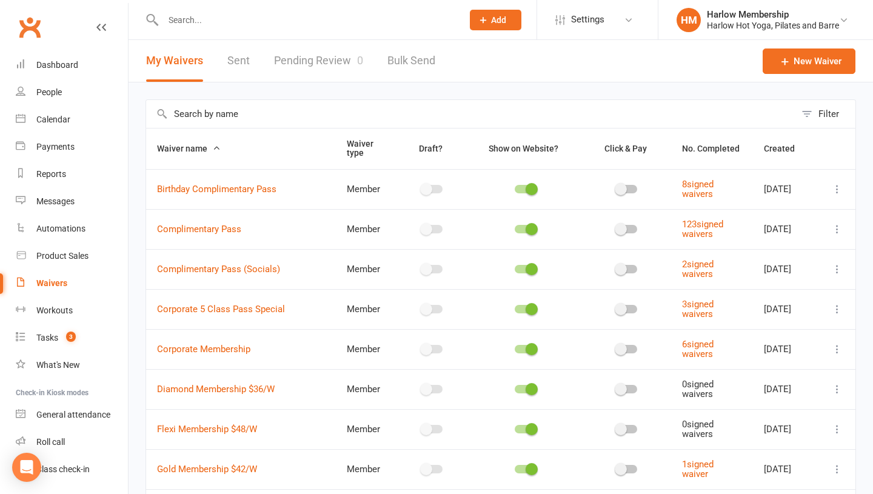
click at [237, 57] on link "Sent" at bounding box center [238, 61] width 22 height 42
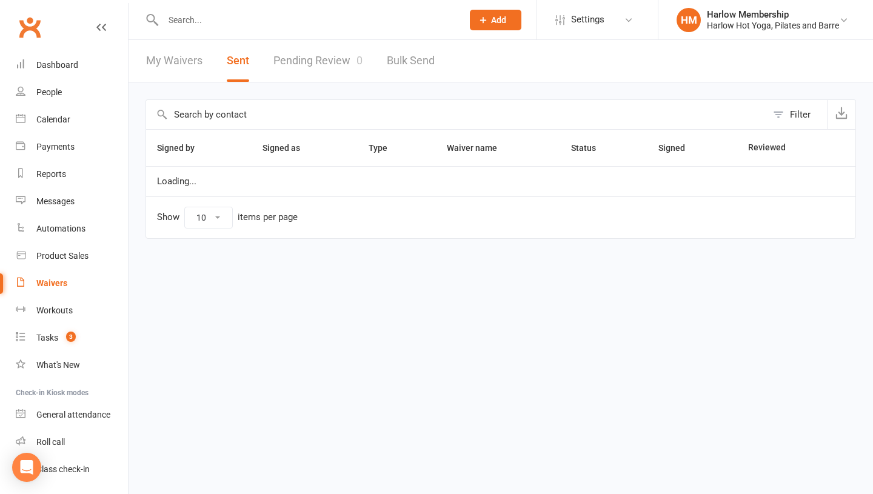
select select "100"
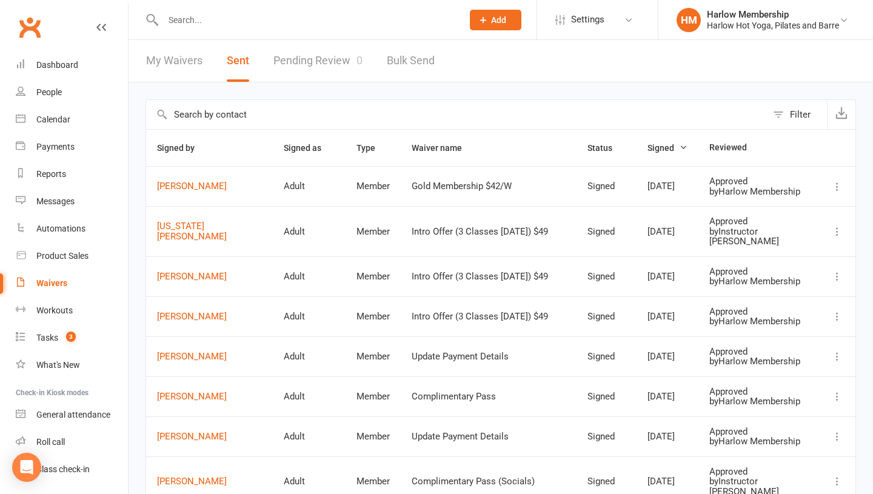
drag, startPoint x: 150, startPoint y: 182, endPoint x: 214, endPoint y: 203, distance: 67.7
click at [226, 203] on td "[PERSON_NAME]" at bounding box center [209, 186] width 127 height 40
drag, startPoint x: 149, startPoint y: 181, endPoint x: 212, endPoint y: 195, distance: 64.1
click at [212, 195] on td "[PERSON_NAME]" at bounding box center [209, 186] width 127 height 40
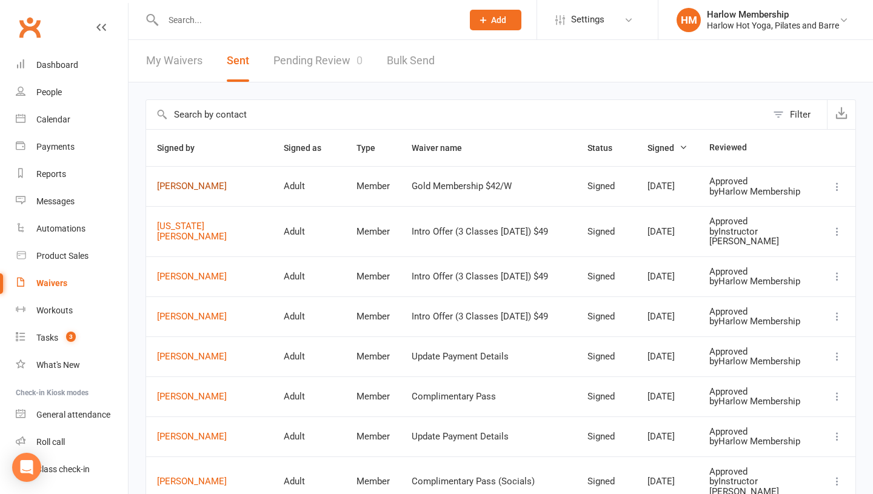
copy link "[PERSON_NAME]"
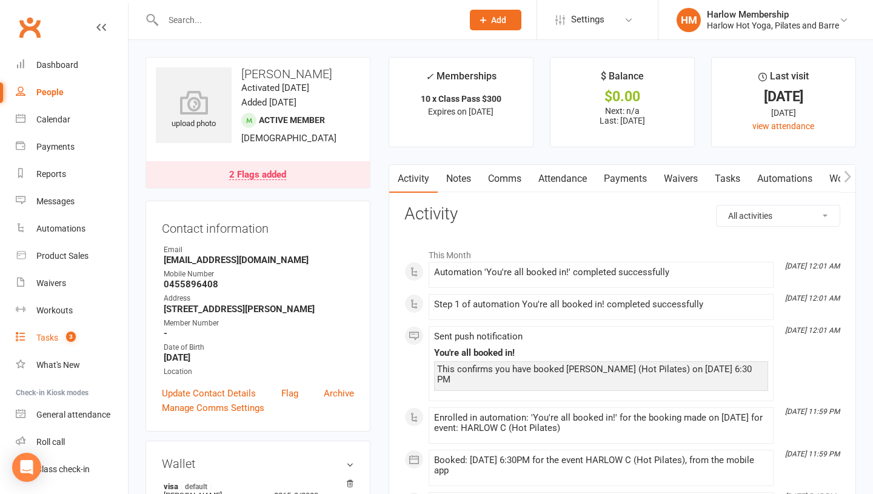
click at [59, 339] on link "Tasks 3" at bounding box center [72, 338] width 112 height 27
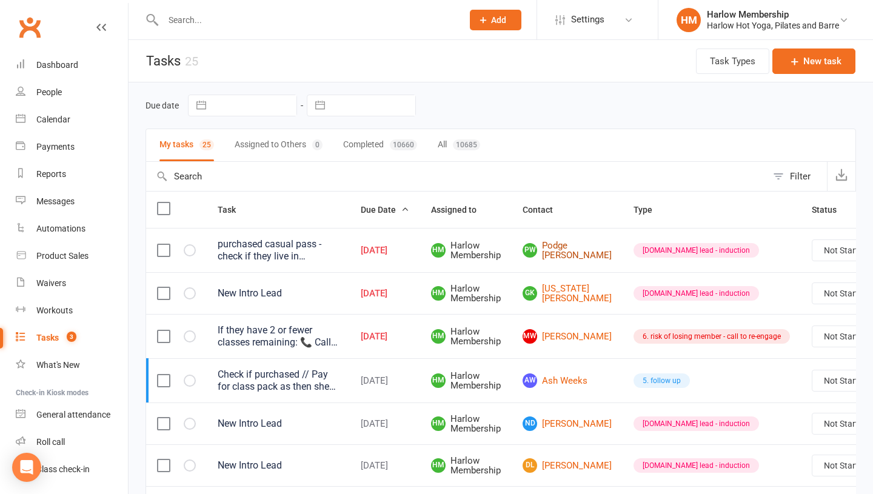
click at [559, 251] on link "PW Podge Wogan" at bounding box center [567, 251] width 89 height 20
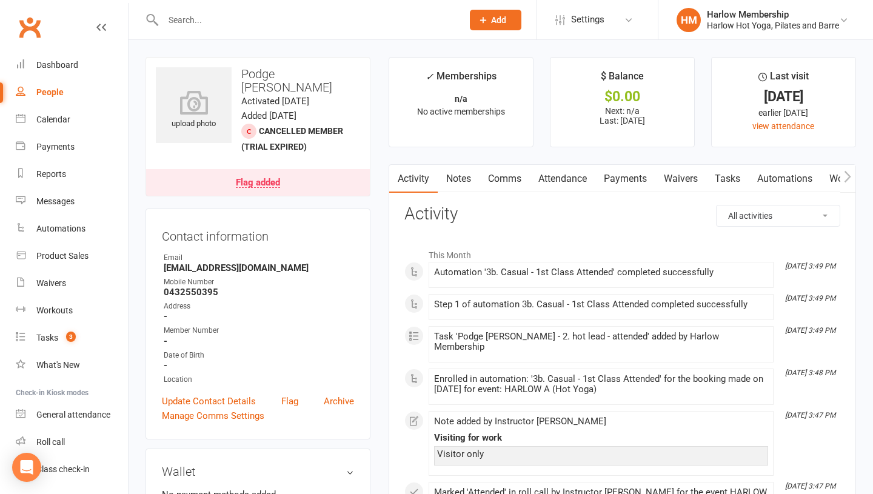
click at [478, 180] on link "Notes" at bounding box center [459, 179] width 42 height 28
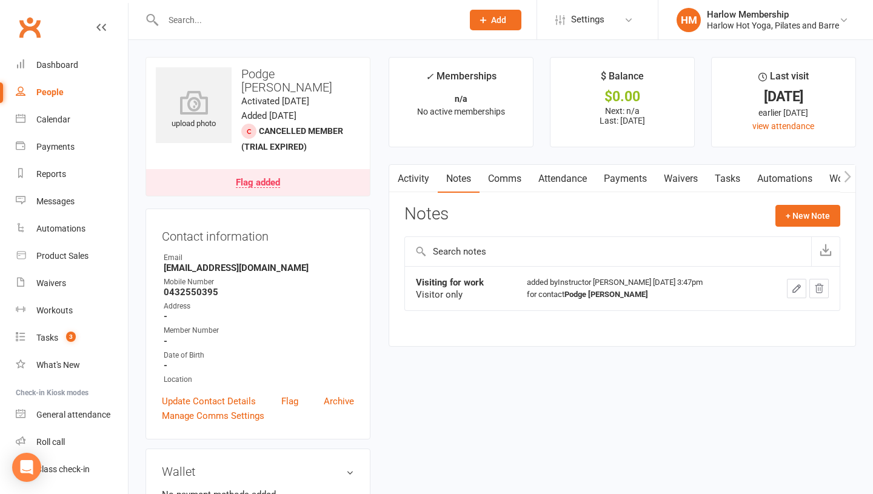
click at [721, 190] on link "Tasks" at bounding box center [728, 179] width 42 height 28
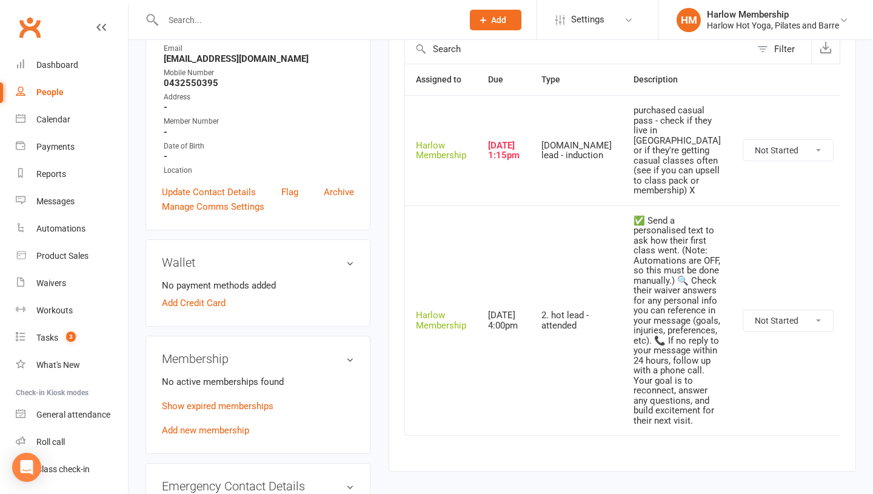
scroll to position [252, 0]
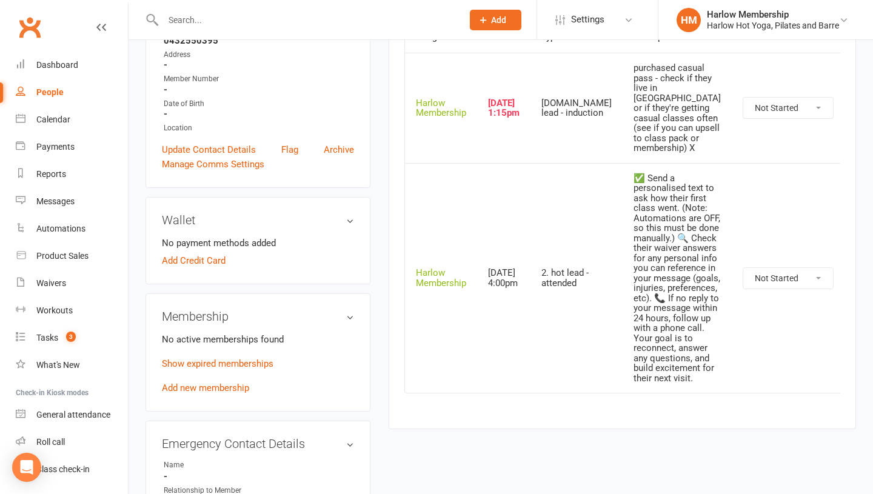
click at [744, 118] on select "Not Started In Progress Waiting Complete" at bounding box center [789, 108] width 90 height 21
select select "unstarted"
click at [50, 336] on div "Tasks" at bounding box center [47, 338] width 22 height 10
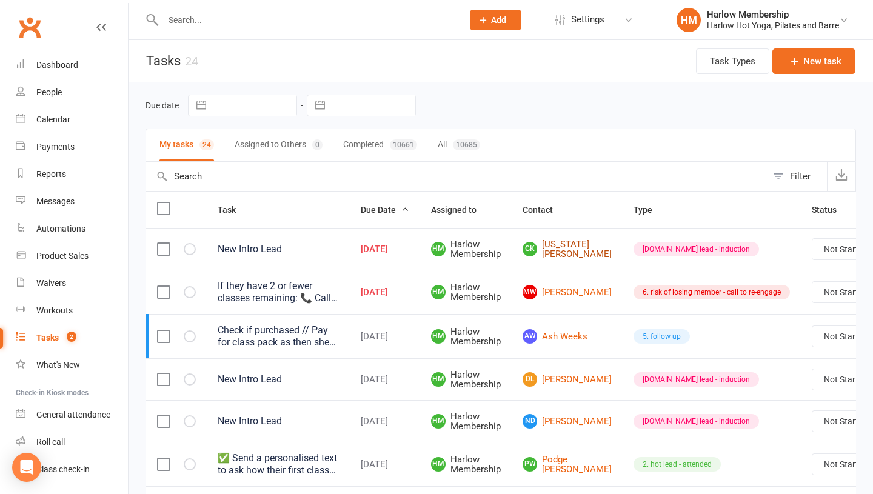
click at [557, 251] on link "GK Georgia Kinneally" at bounding box center [567, 250] width 89 height 20
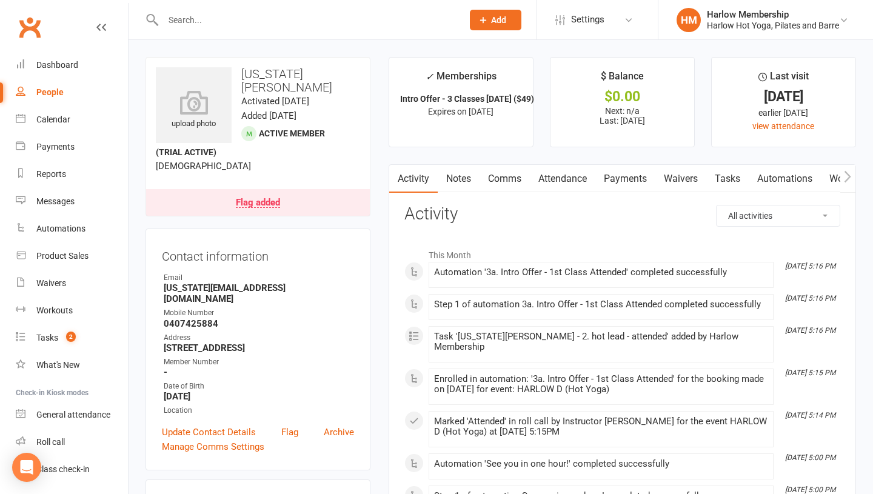
click at [733, 181] on link "Tasks" at bounding box center [728, 179] width 42 height 28
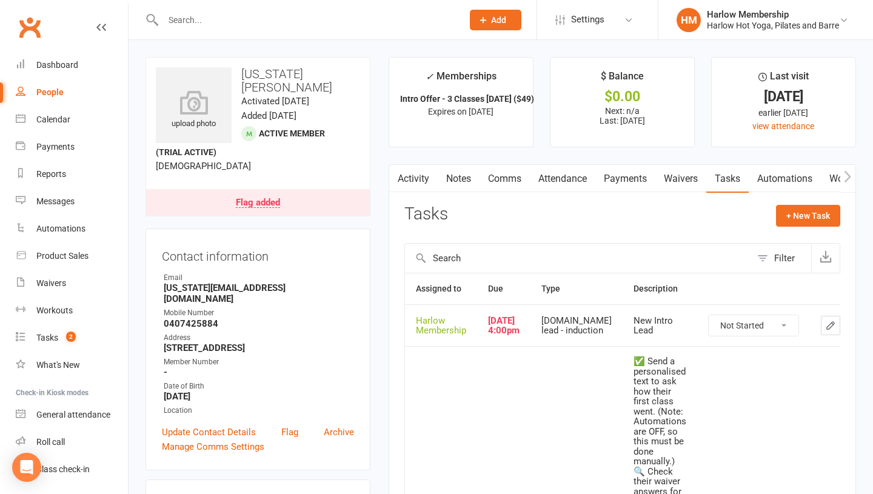
click at [719, 334] on select "Not Started In Progress Waiting Complete" at bounding box center [754, 325] width 90 height 21
select select "unstarted"
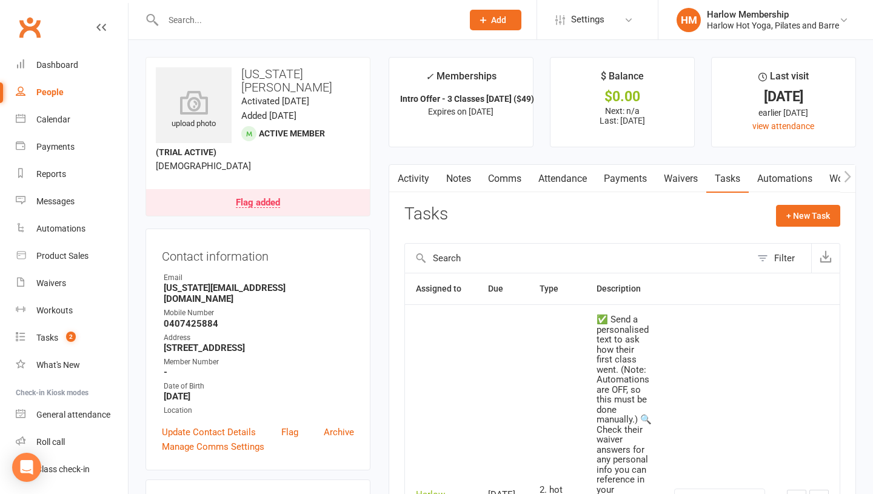
click at [466, 173] on link "Notes" at bounding box center [459, 179] width 42 height 28
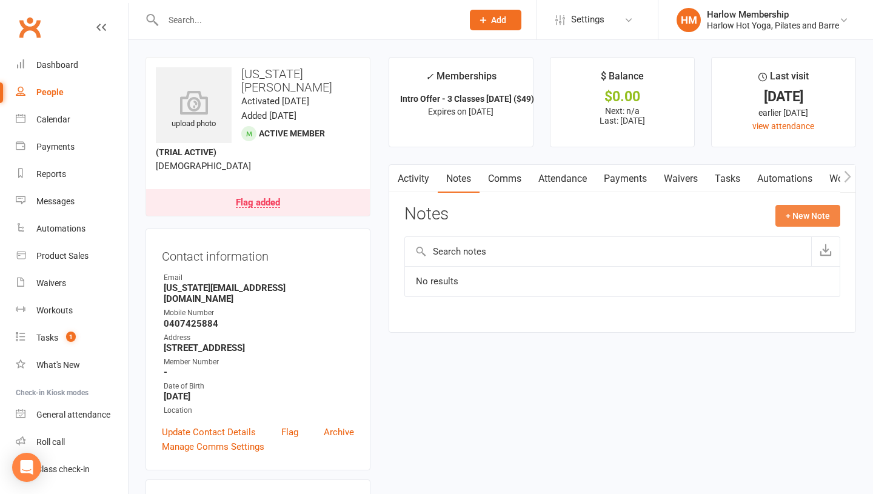
click at [792, 215] on button "+ New Note" at bounding box center [808, 216] width 65 height 22
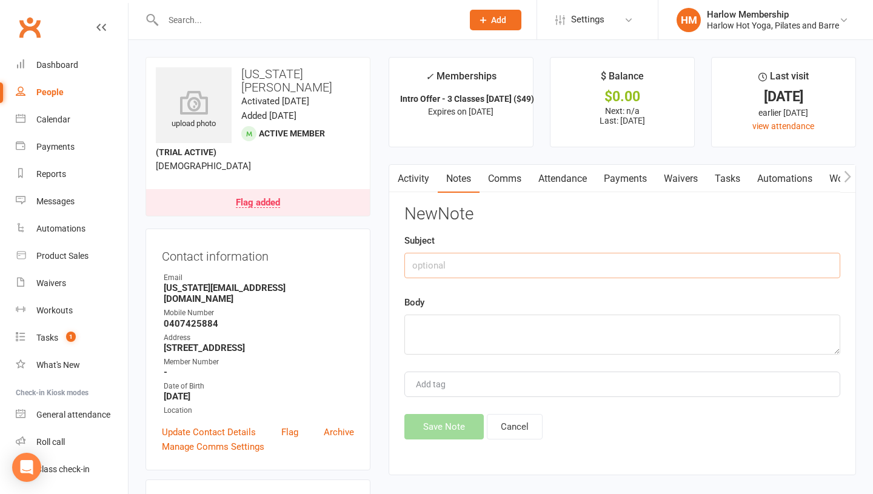
click at [505, 268] on input "text" at bounding box center [623, 265] width 436 height 25
type input "Concierge"
click at [487, 327] on textarea at bounding box center [623, 335] width 436 height 40
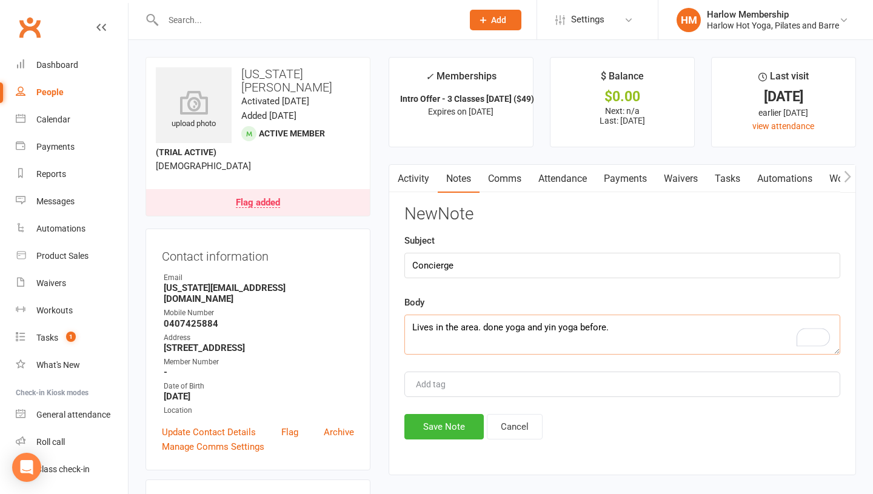
click at [489, 322] on textarea "Lives in the area. done yoga and yin yoga before." at bounding box center [623, 335] width 436 height 40
type textarea "Lives in the area. Done yoga and yin yoga before. Will check-in with her tomorr…"
click at [448, 429] on button "Save Note" at bounding box center [444, 426] width 79 height 25
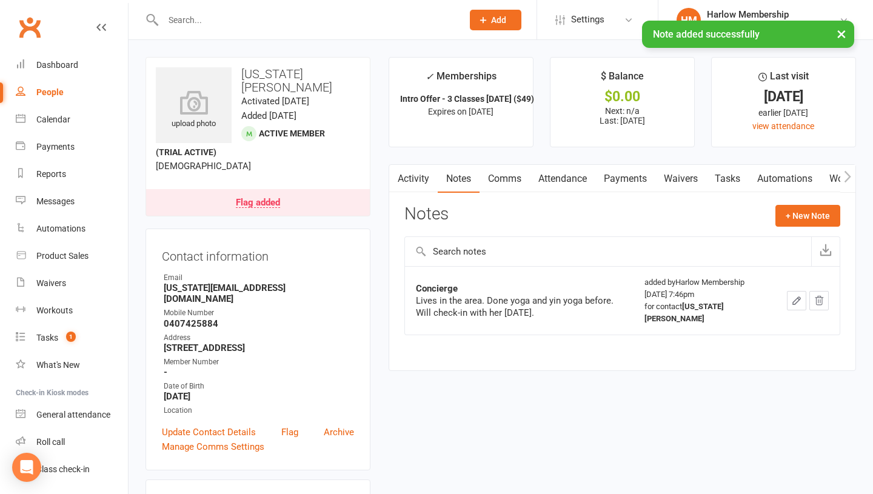
click at [790, 300] on button "button" at bounding box center [796, 300] width 19 height 19
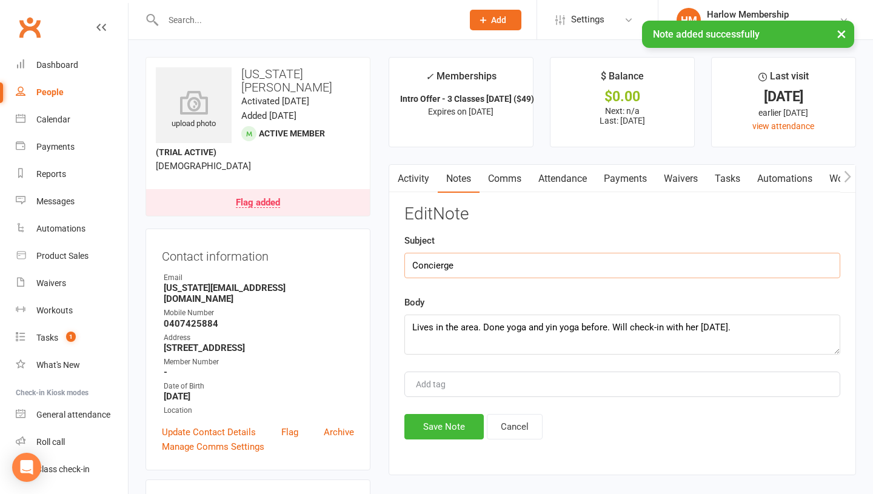
click at [474, 266] on input "Concierge" at bounding box center [623, 265] width 436 height 25
type input "Concierge. Chatted."
click at [443, 420] on button "Save Note" at bounding box center [444, 426] width 79 height 25
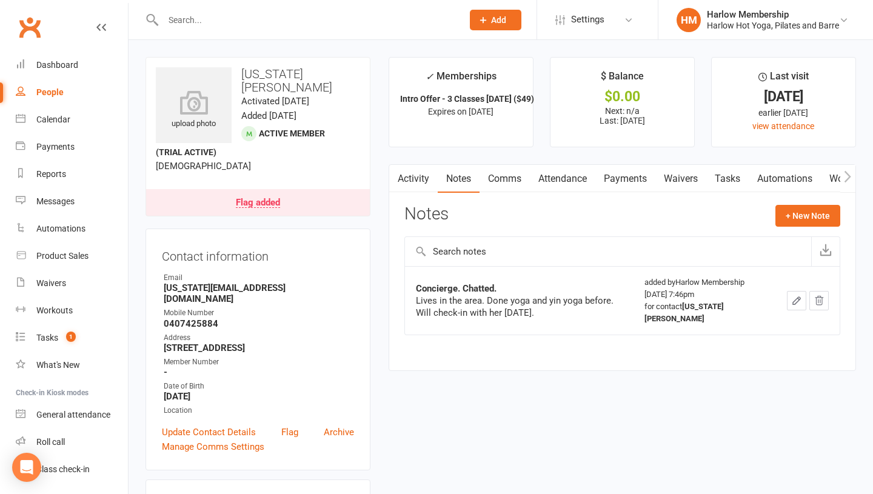
click at [730, 180] on link "Tasks" at bounding box center [728, 179] width 42 height 28
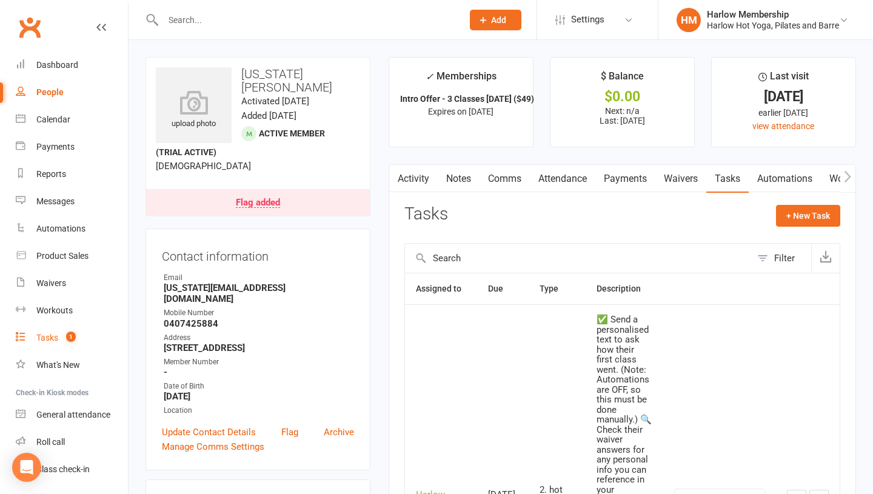
click at [38, 337] on div "Tasks" at bounding box center [47, 338] width 22 height 10
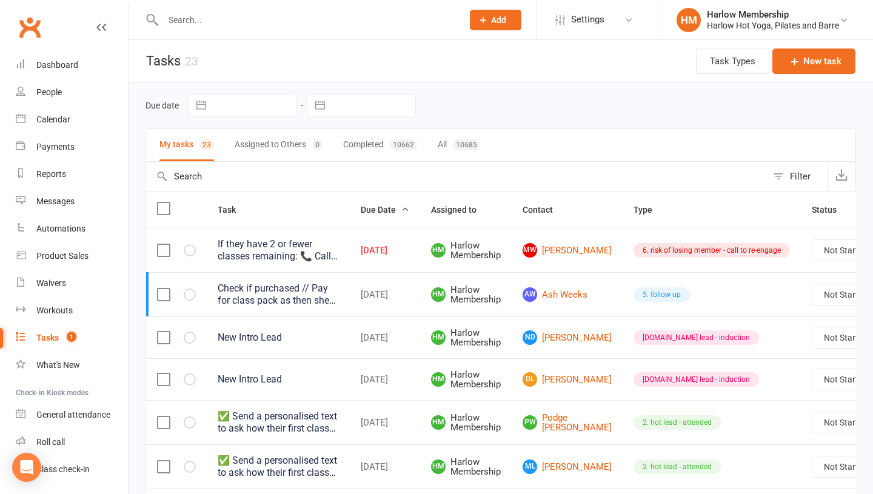
scroll to position [35, 0]
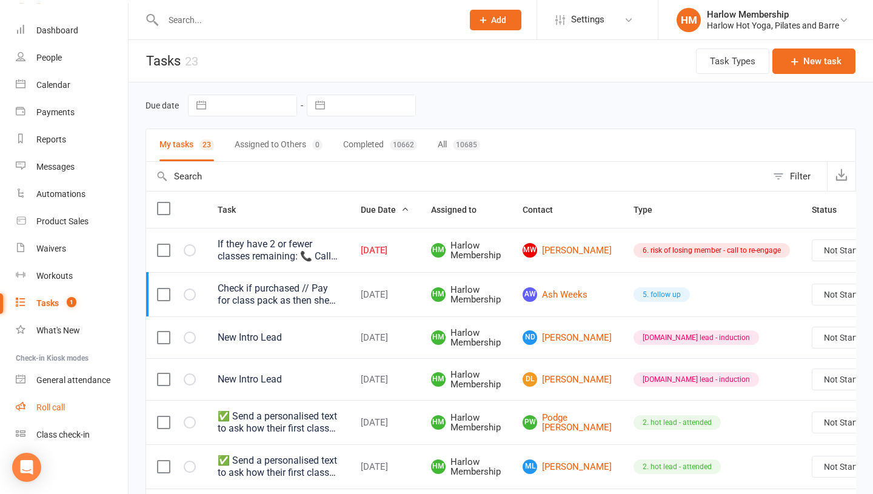
click at [45, 410] on div "Roll call" at bounding box center [50, 408] width 29 height 10
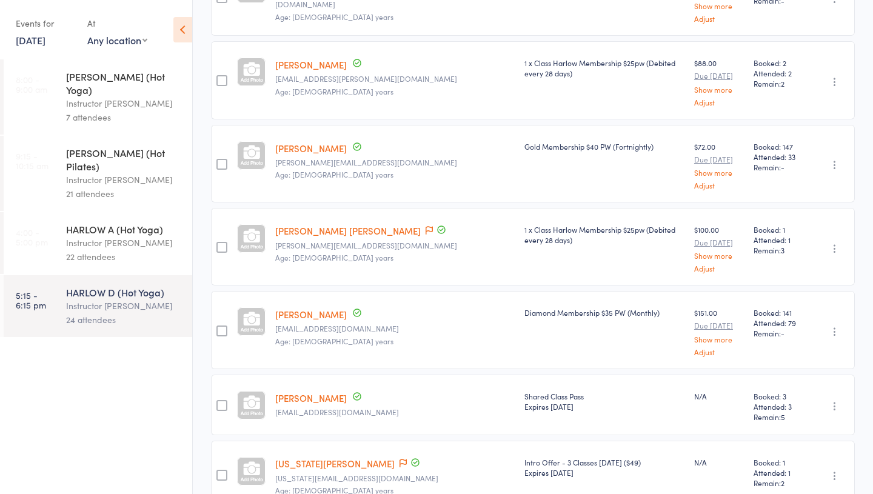
scroll to position [839, 0]
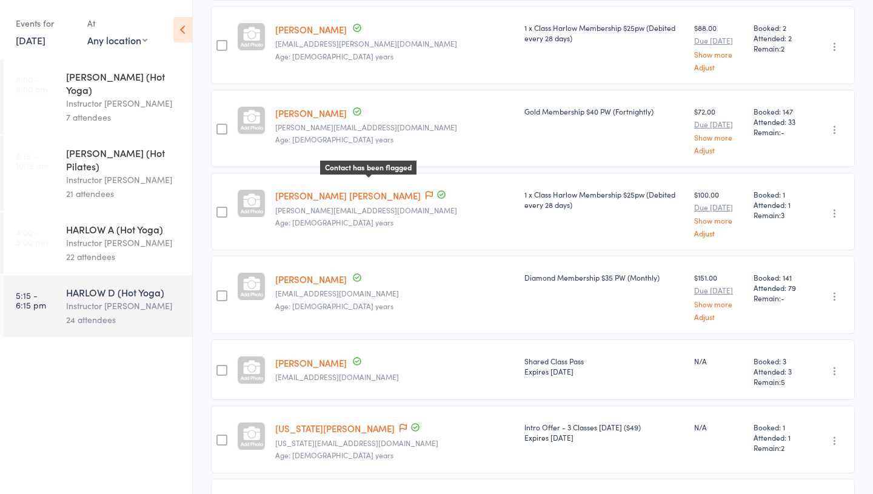
click at [426, 191] on icon at bounding box center [429, 195] width 7 height 8
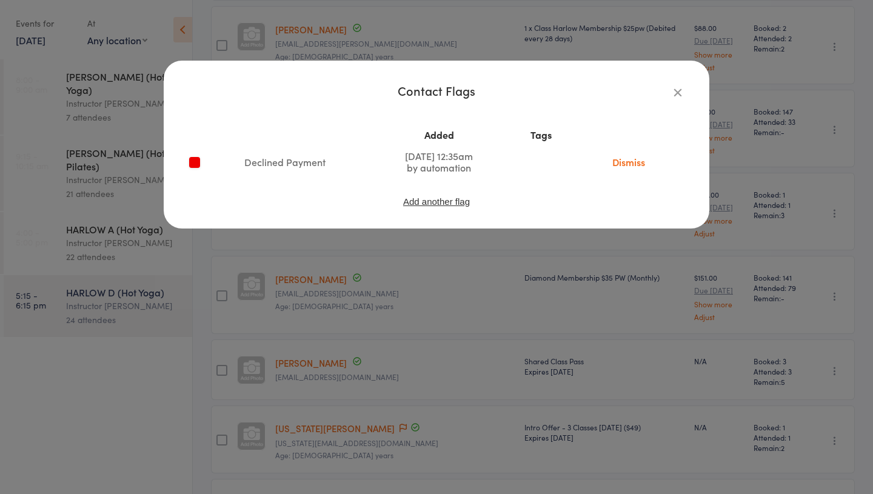
click at [674, 96] on icon "button" at bounding box center [677, 92] width 13 height 13
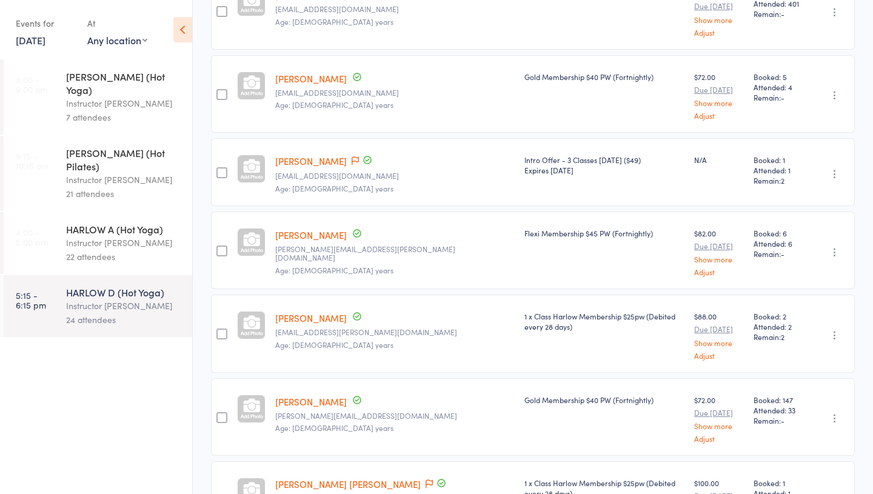
scroll to position [548, 0]
click at [307, 158] on link "[PERSON_NAME]" at bounding box center [311, 162] width 72 height 13
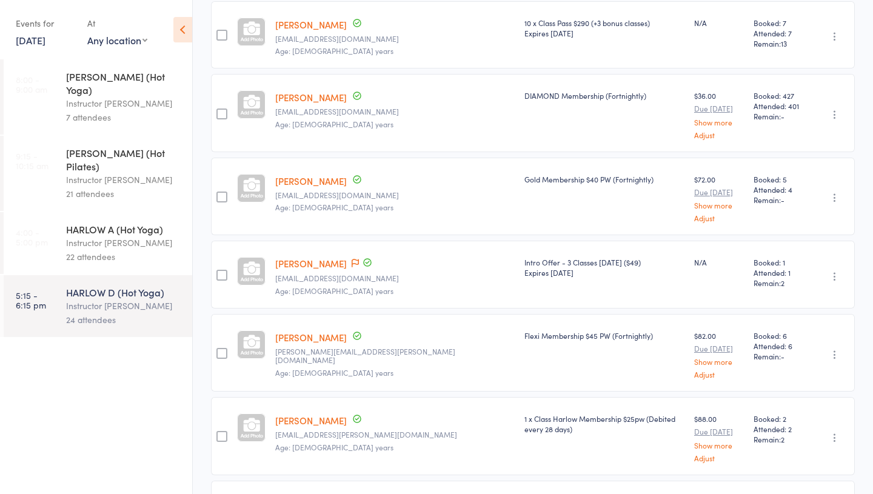
scroll to position [0, 0]
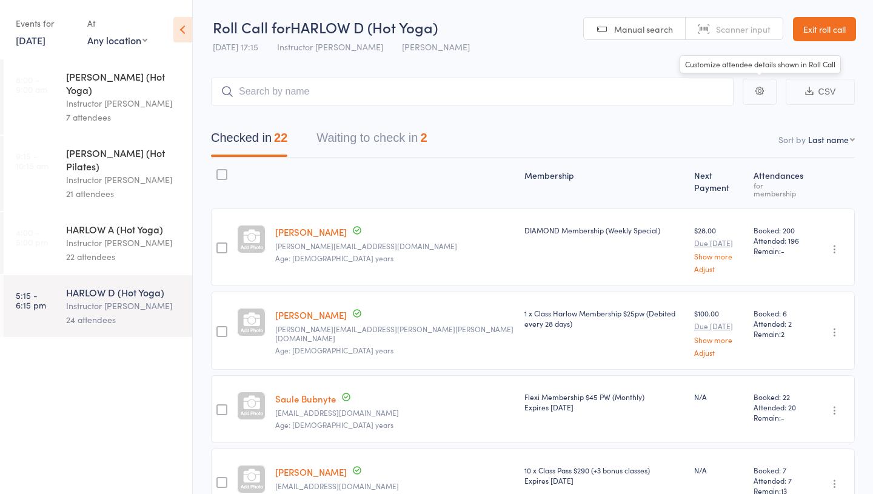
click at [817, 21] on link "Exit roll call" at bounding box center [824, 29] width 63 height 24
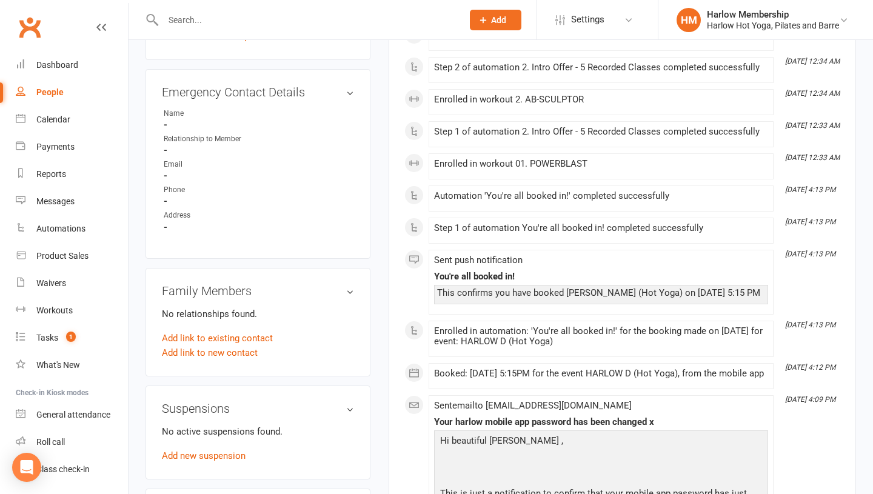
scroll to position [665, 0]
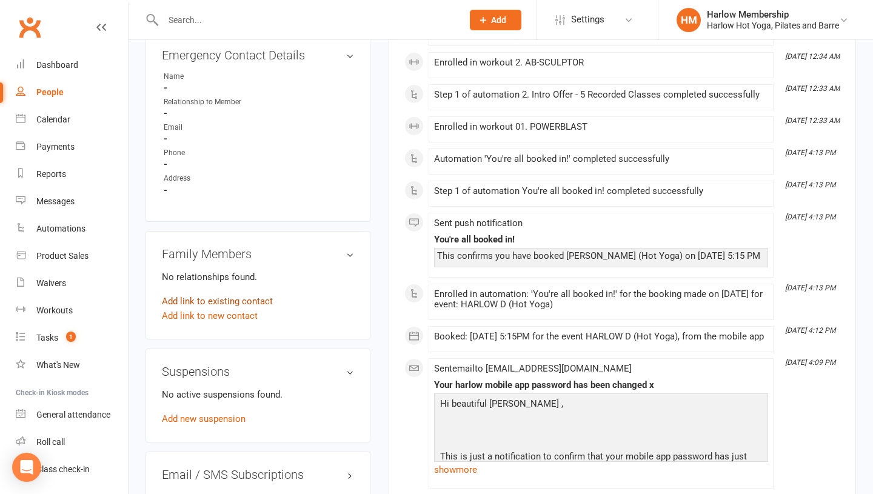
click at [235, 309] on link "Add link to existing contact" at bounding box center [217, 301] width 111 height 15
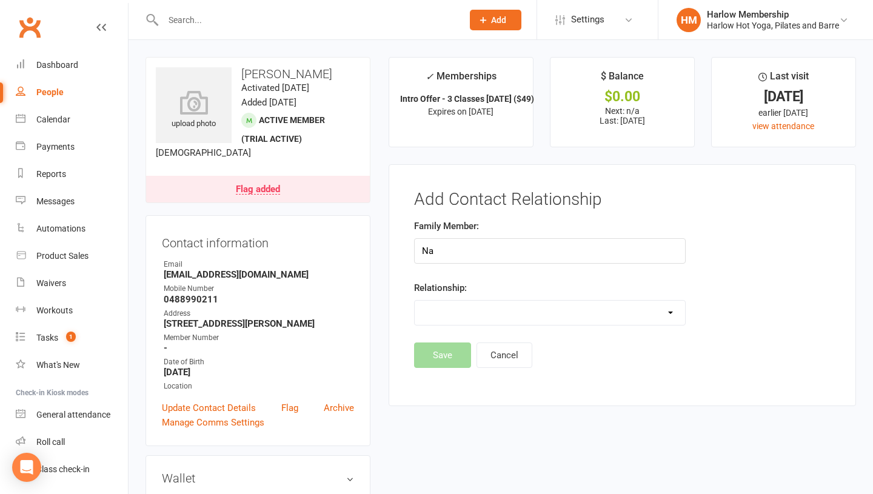
type input "N"
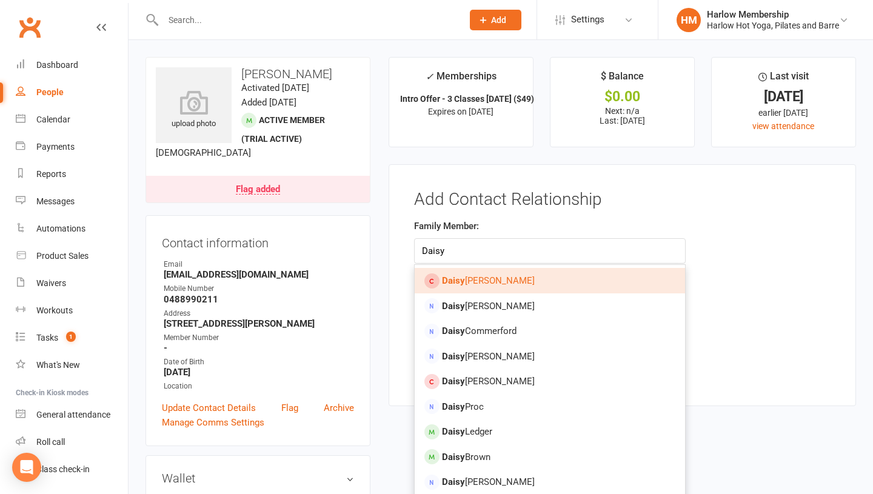
type input "Daisy"
click at [457, 282] on strong "Daisy" at bounding box center [453, 280] width 23 height 11
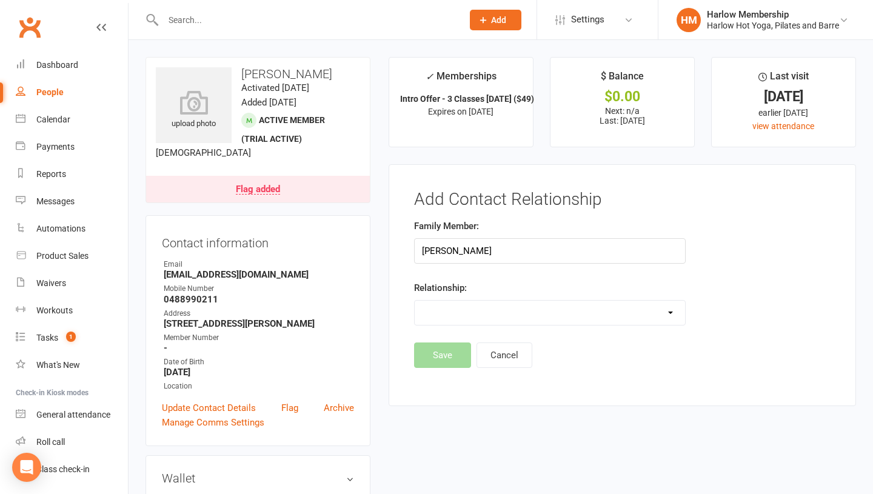
click at [485, 261] on form "Family Member: Daisy Chilelli Relationship: Parent / Guardian Child Sibling (pa…" at bounding box center [550, 272] width 272 height 107
drag, startPoint x: 485, startPoint y: 257, endPoint x: 445, endPoint y: 255, distance: 40.1
click at [445, 257] on input "Daisy Chilelli" at bounding box center [550, 250] width 272 height 25
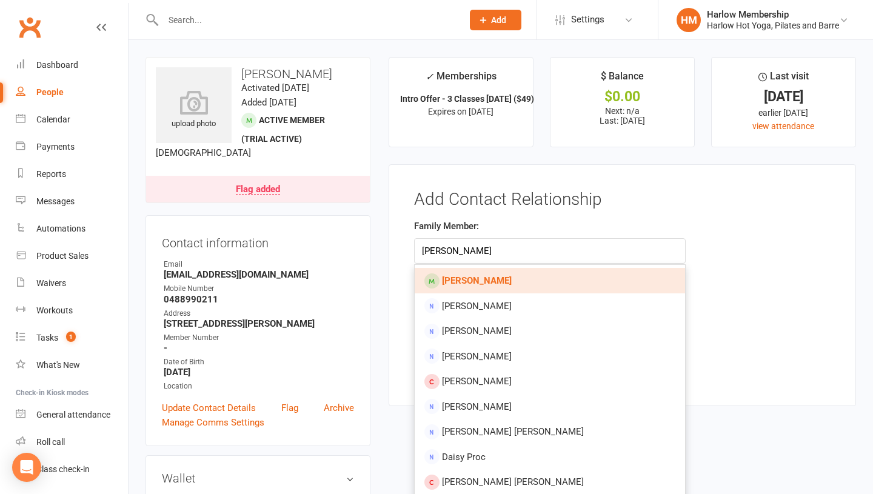
click at [443, 280] on strong "[PERSON_NAME]" at bounding box center [477, 280] width 70 height 11
type input "[PERSON_NAME]"
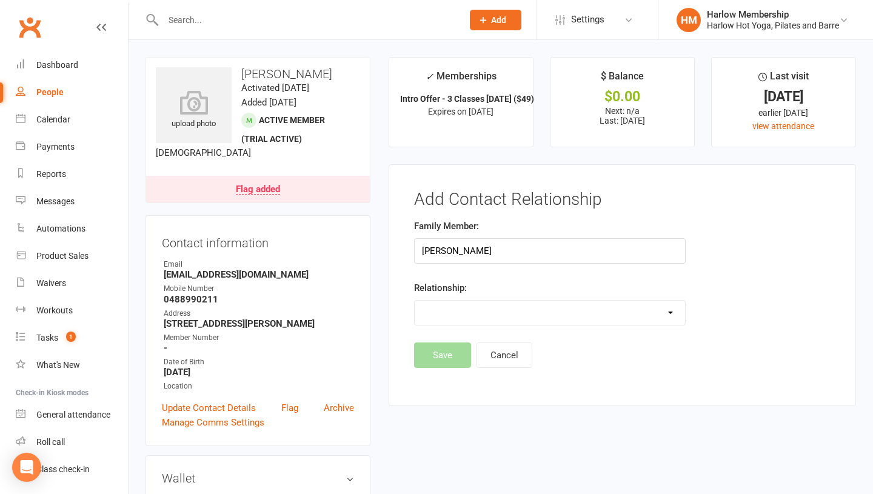
click at [438, 320] on select "Parent / Guardian Child Sibling (parent not in system) Spouse / Partner Cousin …" at bounding box center [550, 313] width 271 height 24
select select "5"
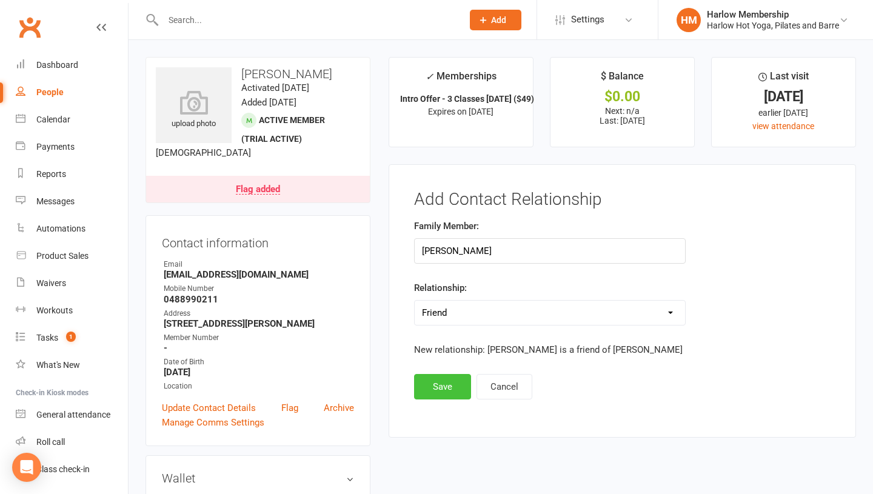
click at [439, 382] on button "Save" at bounding box center [442, 386] width 57 height 25
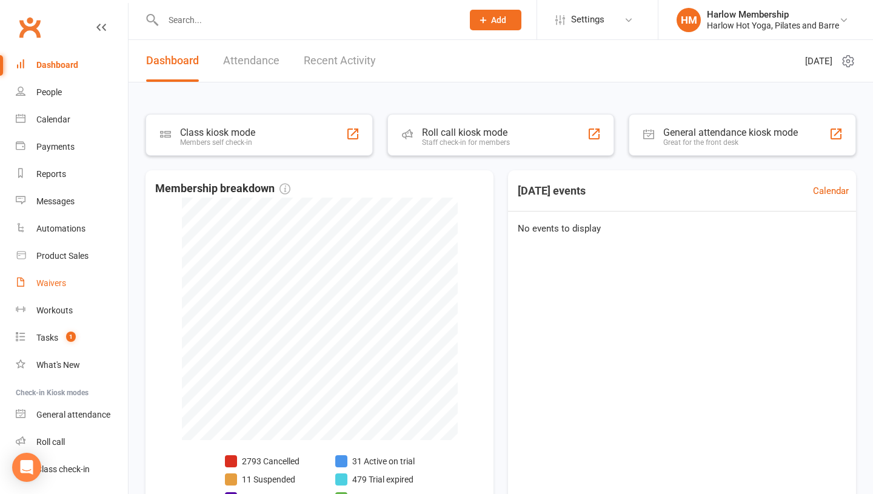
click at [51, 280] on div "Waivers" at bounding box center [51, 283] width 30 height 10
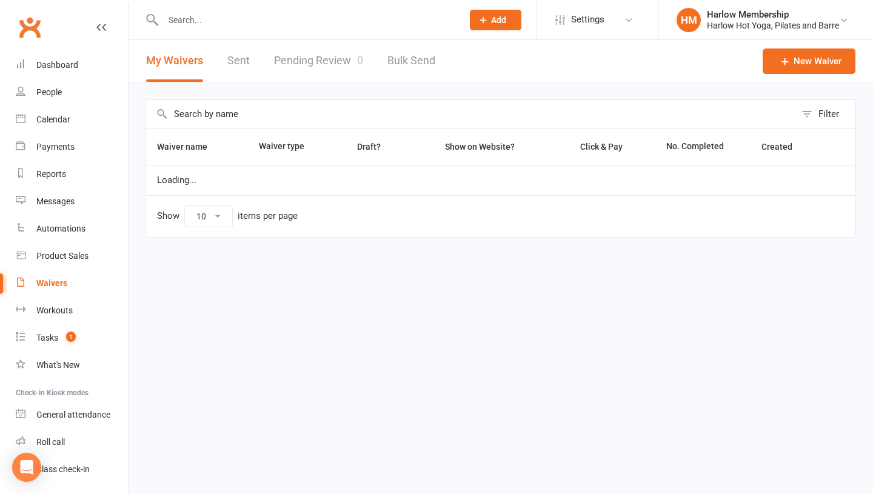
select select "100"
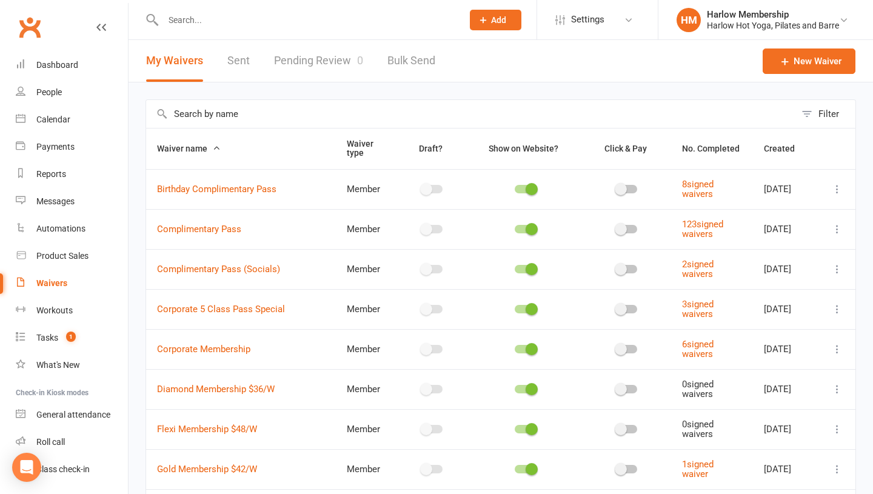
click at [237, 62] on link "Sent" at bounding box center [238, 61] width 22 height 42
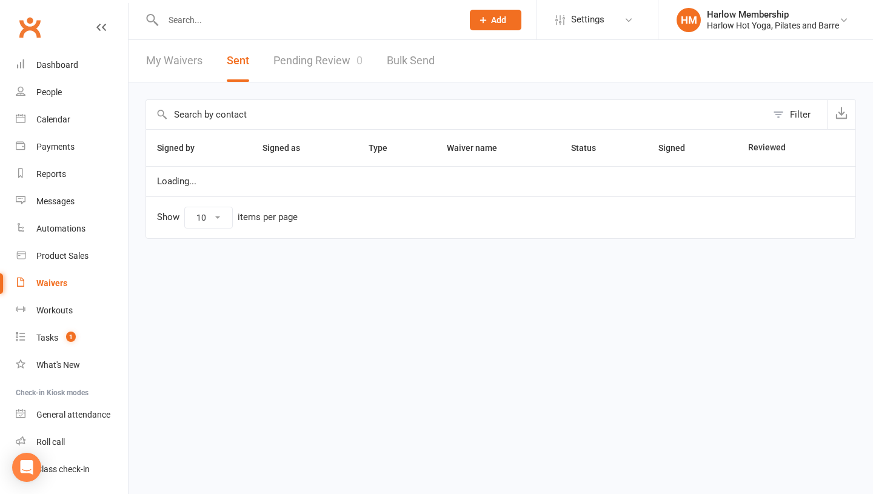
select select "100"
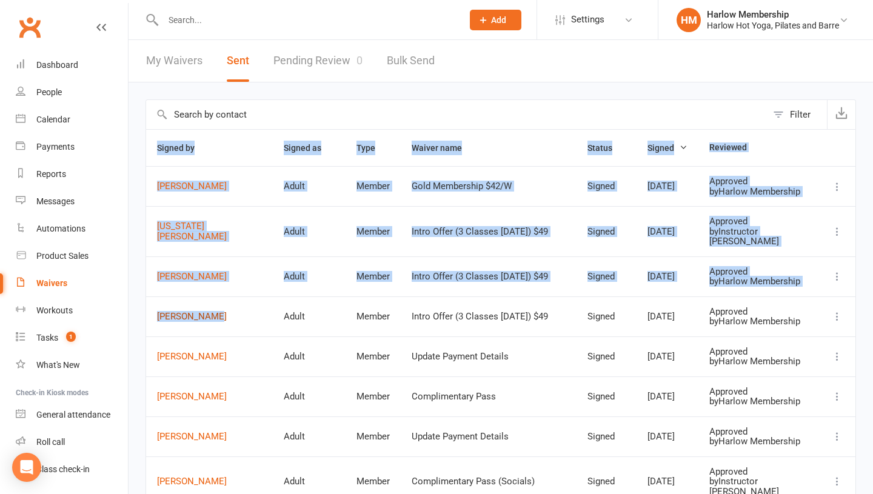
drag, startPoint x: 142, startPoint y: 340, endPoint x: 209, endPoint y: 340, distance: 66.7
click at [232, 322] on link "[PERSON_NAME]" at bounding box center [209, 317] width 105 height 10
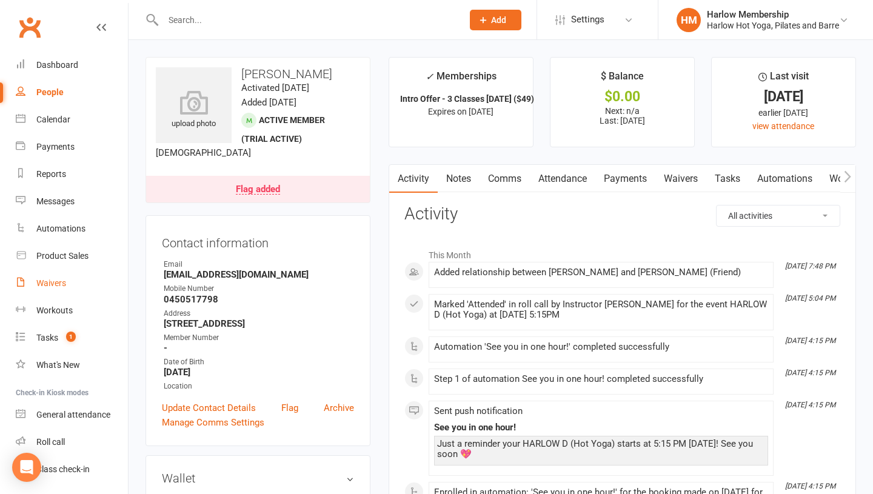
click at [53, 285] on div "Waivers" at bounding box center [51, 283] width 30 height 10
select select "100"
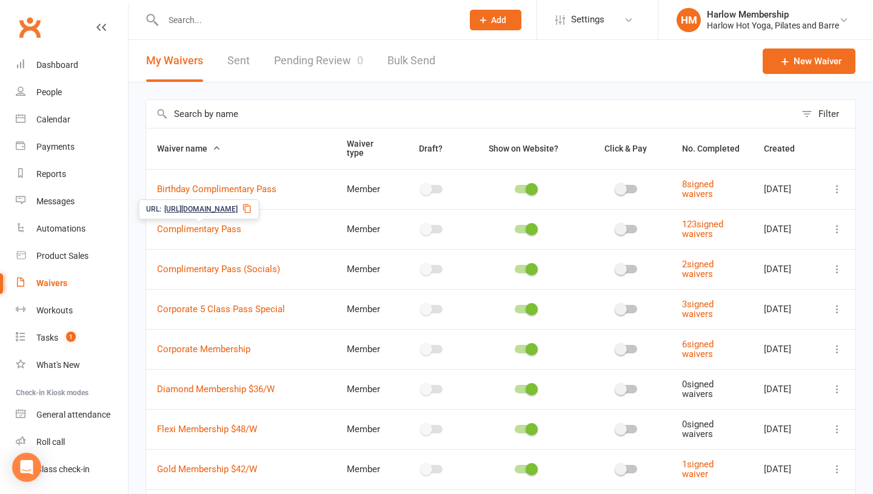
click at [240, 55] on link "Sent" at bounding box center [238, 61] width 22 height 42
select select "100"
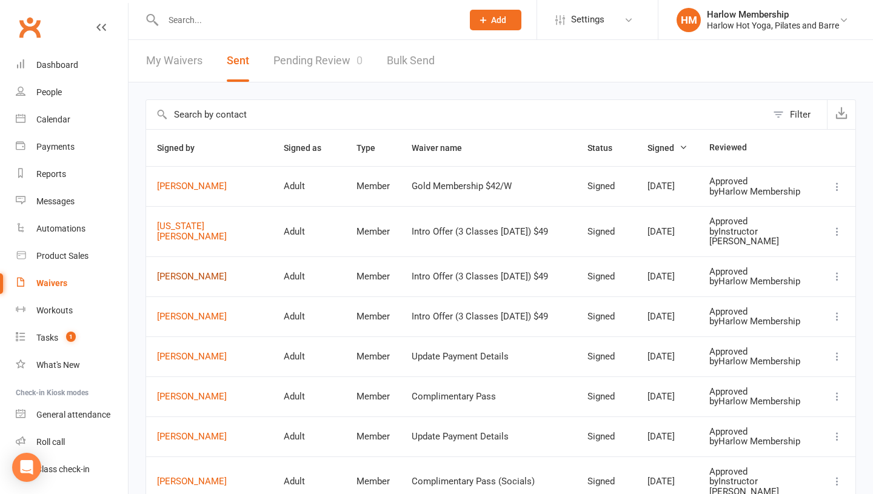
drag, startPoint x: 152, startPoint y: 292, endPoint x: 220, endPoint y: 293, distance: 67.9
click at [220, 293] on td "[PERSON_NAME]" at bounding box center [209, 277] width 127 height 40
copy link "[PERSON_NAME]"
drag, startPoint x: 155, startPoint y: 244, endPoint x: 230, endPoint y: 241, distance: 75.9
click at [230, 241] on td "Georgia Kinneally" at bounding box center [209, 231] width 127 height 50
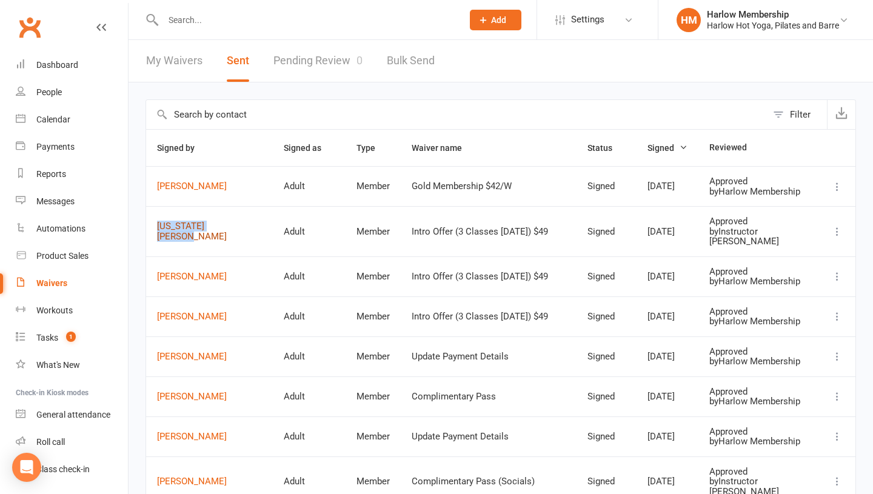
copy link "Georgia Kinneally"
